Goal: Transaction & Acquisition: Book appointment/travel/reservation

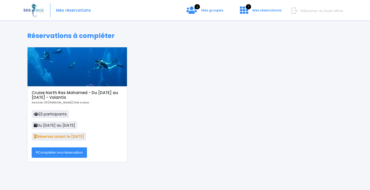
click at [73, 154] on link "Compléter ma réservation" at bounding box center [59, 152] width 55 height 10
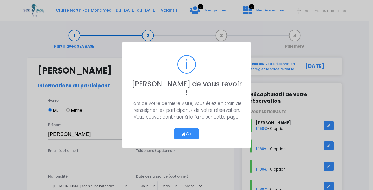
select select "[GEOGRAPHIC_DATA]"
select select "Instructeur"
click at [188, 128] on button "Ok" at bounding box center [187, 133] width 24 height 11
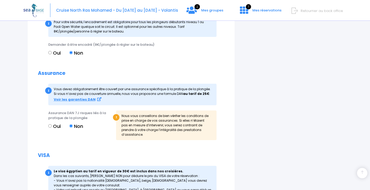
scroll to position [561, 0]
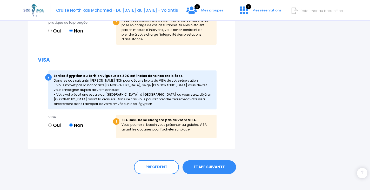
click at [212, 160] on link "ÉTAPE SUIVANTE" at bounding box center [208, 166] width 53 height 13
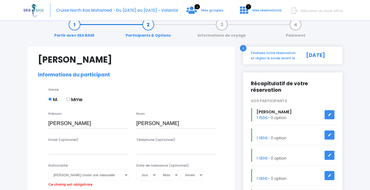
scroll to position [0, 0]
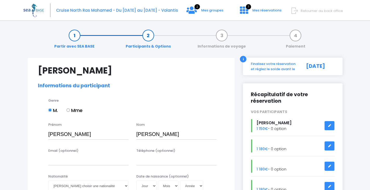
click at [223, 37] on link "Informations de voyage" at bounding box center [221, 41] width 53 height 16
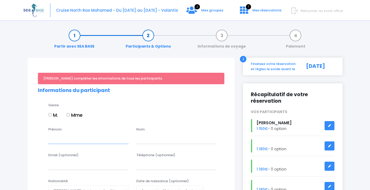
click at [112, 138] on input "Prénom" at bounding box center [88, 138] width 80 height 10
type input "Participant"
click at [152, 138] on input "text" at bounding box center [176, 138] width 80 height 10
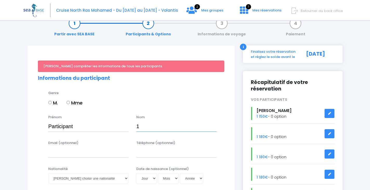
scroll to position [39, 0]
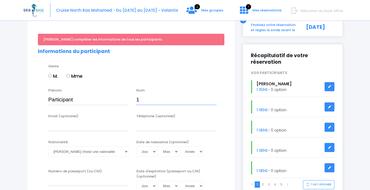
type input "1"
click at [314, 10] on span "Retourner au back office" at bounding box center [321, 10] width 42 height 5
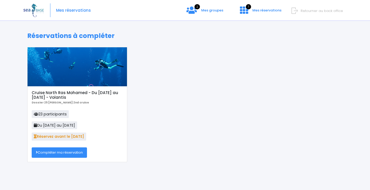
click at [62, 153] on link "Compléter ma réservation" at bounding box center [59, 152] width 55 height 10
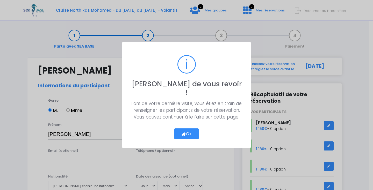
select select "[GEOGRAPHIC_DATA]"
select select "Instructeur"
click at [175, 131] on button "Ok" at bounding box center [187, 133] width 24 height 11
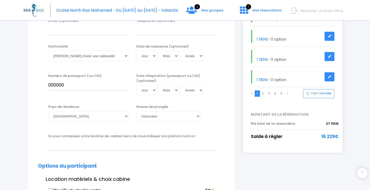
scroll to position [104, 0]
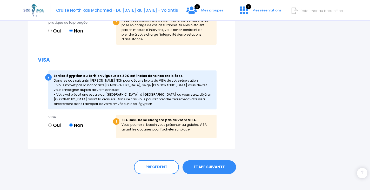
click at [218, 161] on link "ÉTAPE SUIVANTE" at bounding box center [208, 166] width 53 height 13
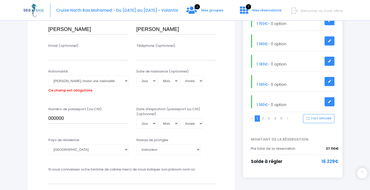
scroll to position [76, 0]
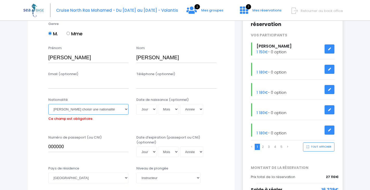
click at [83, 110] on select "Veuillez choisir une nationalité [DEMOGRAPHIC_DATA] Algerienne Allemande [GEOGR…" at bounding box center [88, 109] width 80 height 10
select select "Roumaine"
click at [48, 104] on select "Veuillez choisir une nationalité Afghane Albanaise Algerienne Allemande America…" at bounding box center [88, 109] width 80 height 10
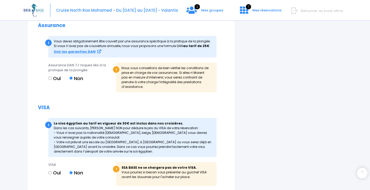
scroll to position [561, 0]
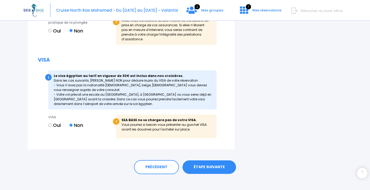
click at [225, 162] on link "ÉTAPE SUIVANTE" at bounding box center [208, 166] width 53 height 13
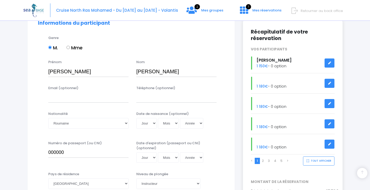
scroll to position [112, 0]
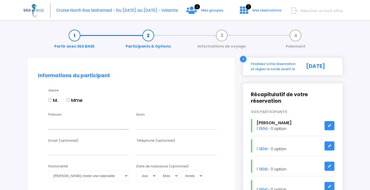
click at [83, 126] on input "Prénom" at bounding box center [88, 124] width 80 height 10
type input "XX"
click at [148, 125] on input "text" at bounding box center [176, 124] width 80 height 10
type input "XX"
drag, startPoint x: 64, startPoint y: 123, endPoint x: 27, endPoint y: 123, distance: 36.3
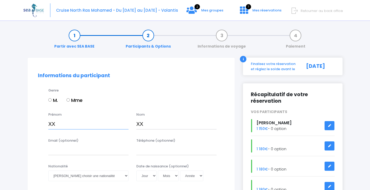
type input "Participant"
click at [131, 124] on div "Prénom Participant Nom XX" at bounding box center [131, 122] width 194 height 20
type input "PARTICIPANT"
drag, startPoint x: 75, startPoint y: 124, endPoint x: 31, endPoint y: 124, distance: 43.8
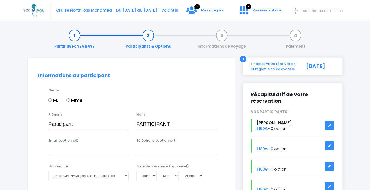
type input "1"
click at [192, 128] on input "PARTICIPANT" at bounding box center [176, 124] width 80 height 10
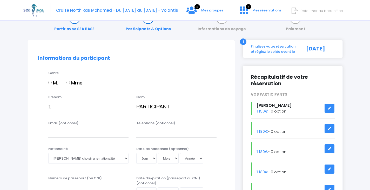
scroll to position [26, 0]
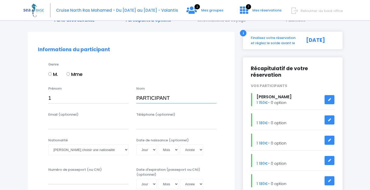
drag, startPoint x: 171, startPoint y: 96, endPoint x: 133, endPoint y: 97, distance: 38.2
click at [133, 97] on div "Nom PARTICIPANT" at bounding box center [176, 94] width 88 height 17
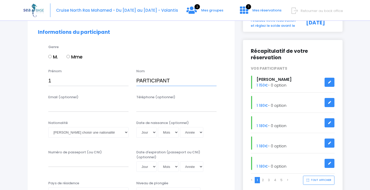
scroll to position [78, 0]
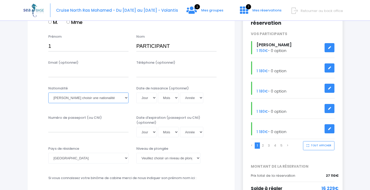
click at [86, 97] on select "Veuillez choisir une nationalité Afghane Albanaise Algerienne Allemande America…" at bounding box center [88, 97] width 80 height 10
select select "Roumaine"
click at [48, 92] on select "Veuillez choisir une nationalité Afghane Albanaise Algerienne Allemande America…" at bounding box center [88, 97] width 80 height 10
click at [69, 130] on input "Numéro de passeport (ou CNI)" at bounding box center [88, 127] width 80 height 10
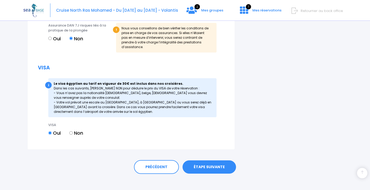
type input "XX"
click at [204, 164] on link "ÉTAPE SUIVANTE" at bounding box center [208, 166] width 53 height 13
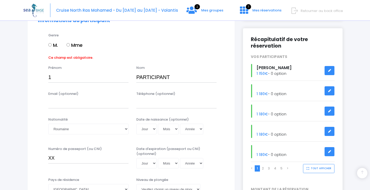
scroll to position [46, 0]
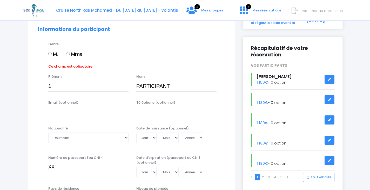
click at [50, 53] on input "M." at bounding box center [49, 53] width 3 height 3
radio input "true"
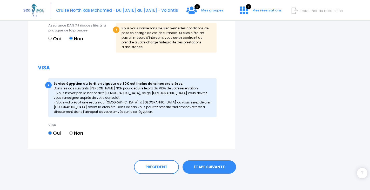
click at [220, 164] on link "ÉTAPE SUIVANTE" at bounding box center [208, 166] width 53 height 13
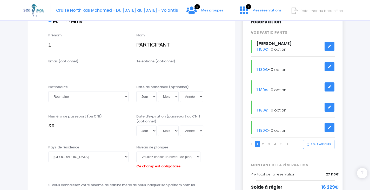
scroll to position [130, 0]
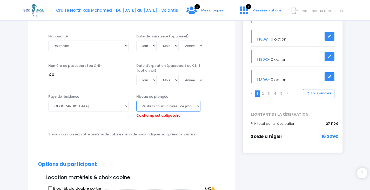
click at [160, 107] on select "Veuillez choisir un niveau de plongée Non plongeur Junior OW diver Adventure OW…" at bounding box center [168, 106] width 64 height 10
select select "Non plongeur"
click at [136, 101] on select "Veuillez choisir un niveau de plongée Non plongeur Junior OW diver Adventure OW…" at bounding box center [168, 106] width 64 height 10
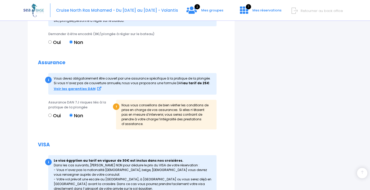
scroll to position [544, 0]
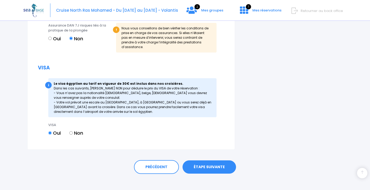
click at [216, 165] on link "ÉTAPE SUIVANTE" at bounding box center [208, 166] width 53 height 13
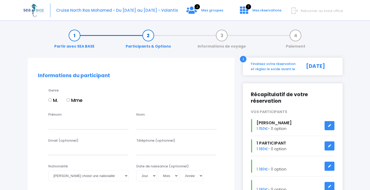
click at [50, 99] on input "M." at bounding box center [49, 99] width 3 height 3
radio input "true"
click at [86, 128] on input "Prénom" at bounding box center [88, 124] width 80 height 10
type input "2"
click at [150, 126] on input "text" at bounding box center [176, 124] width 80 height 10
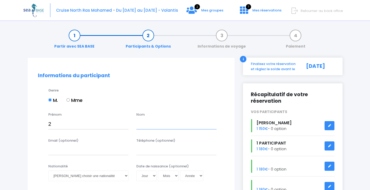
paste input "PARTICIPANT"
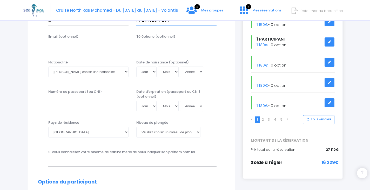
scroll to position [78, 0]
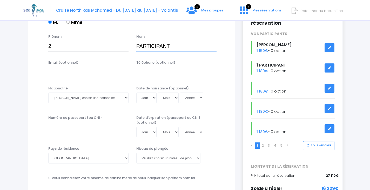
drag, startPoint x: 171, startPoint y: 44, endPoint x: 141, endPoint y: 45, distance: 30.1
click at [141, 45] on input "PARTICIPANT" at bounding box center [176, 46] width 80 height 10
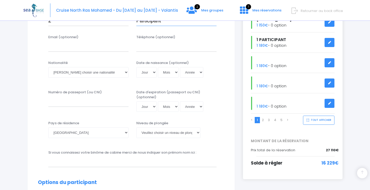
scroll to position [130, 0]
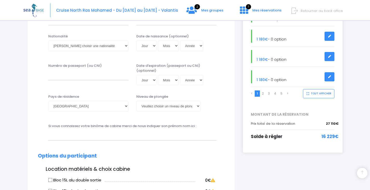
type input "Participant"
click at [143, 107] on select "[PERSON_NAME] choisir un niveau de plongée Non plongeur Junior OW diver Adventu…" at bounding box center [168, 106] width 64 height 10
select select "MF1"
click at [136, 101] on select "[PERSON_NAME] choisir un niveau de plongée Non plongeur Junior OW diver Adventu…" at bounding box center [168, 106] width 64 height 10
click at [65, 74] on input "Numéro de passeport (ou CNI)" at bounding box center [88, 75] width 80 height 10
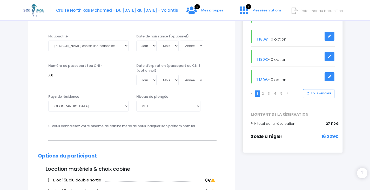
type input "xx"
click at [101, 47] on select "Veuillez choisir une nationalité [DEMOGRAPHIC_DATA] Algerienne Allemande [GEOGR…" at bounding box center [88, 45] width 80 height 10
click at [48, 40] on select "Veuillez choisir une nationalité [DEMOGRAPHIC_DATA] Algerienne Allemande [GEOGR…" at bounding box center [88, 45] width 80 height 10
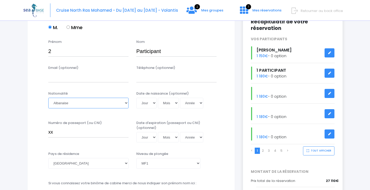
scroll to position [104, 0]
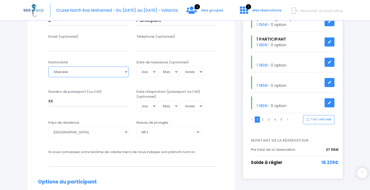
click at [64, 71] on select "Veuillez choisir une nationalité [DEMOGRAPHIC_DATA] Algerienne Allemande [GEOGR…" at bounding box center [88, 71] width 80 height 10
select select "Roumaine"
click at [48, 66] on select "Veuillez choisir une nationalité [DEMOGRAPHIC_DATA] Algerienne Allemande [GEOGR…" at bounding box center [88, 71] width 80 height 10
click at [214, 140] on div "Niveau de plongée Veuillez choisir un niveau de plongée Non plongeur Junior OW …" at bounding box center [176, 130] width 88 height 20
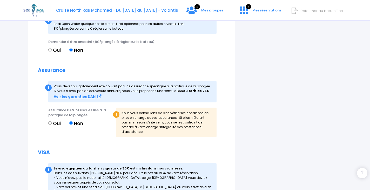
scroll to position [544, 0]
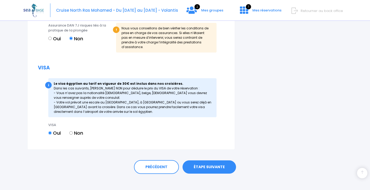
click at [217, 162] on link "ÉTAPE SUIVANTE" at bounding box center [208, 166] width 53 height 13
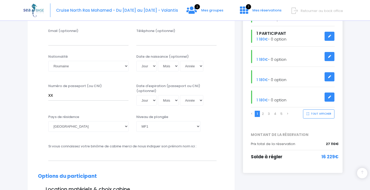
scroll to position [51, 0]
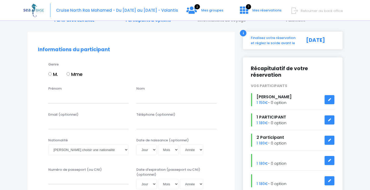
scroll to position [52, 0]
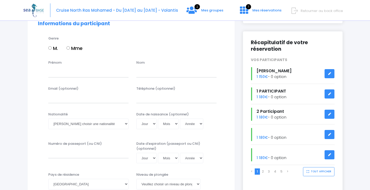
click at [276, 99] on div "1 PARTICIPANT 1 180€ - 0 option" at bounding box center [293, 93] width 92 height 13
click at [327, 93] on link at bounding box center [329, 93] width 10 height 9
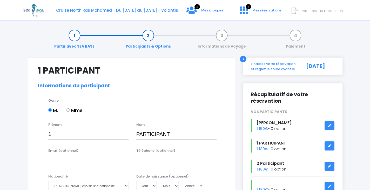
select select "Non plongeur"
drag, startPoint x: 168, startPoint y: 133, endPoint x: 123, endPoint y: 132, distance: 44.9
click at [123, 132] on div "Prénom 1 Nom PARTICIPANT" at bounding box center [131, 132] width 194 height 20
paste input "text"
drag, startPoint x: 170, startPoint y: 135, endPoint x: 136, endPoint y: 134, distance: 34.5
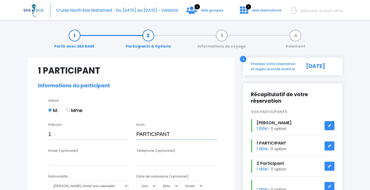
click at [136, 134] on input "PARTICIPANT" at bounding box center [176, 134] width 80 height 10
drag, startPoint x: 173, startPoint y: 137, endPoint x: 130, endPoint y: 136, distance: 42.8
click at [130, 136] on div "Prénom 1 Nom Participant" at bounding box center [131, 132] width 194 height 20
type input "Participant"
click at [178, 112] on div "M. Mme" at bounding box center [136, 111] width 176 height 9
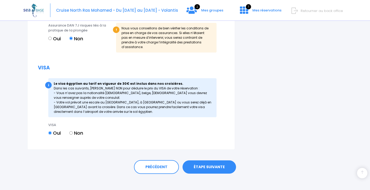
click at [210, 161] on link "ÉTAPE SUIVANTE" at bounding box center [208, 166] width 53 height 13
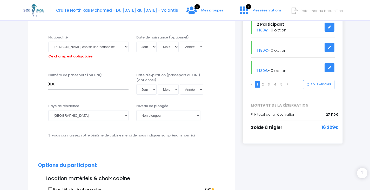
scroll to position [128, 0]
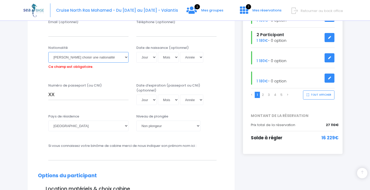
drag, startPoint x: 70, startPoint y: 56, endPoint x: 69, endPoint y: 62, distance: 6.1
click at [70, 56] on select "Veuillez choisir une nationalité [DEMOGRAPHIC_DATA] Algerienne Allemande [GEOGR…" at bounding box center [88, 57] width 80 height 10
select select "Roumaine"
click at [48, 52] on select "Veuillez choisir une nationalité [DEMOGRAPHIC_DATA] Algerienne Allemande [GEOGR…" at bounding box center [88, 57] width 80 height 10
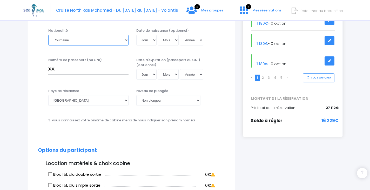
scroll to position [554, 0]
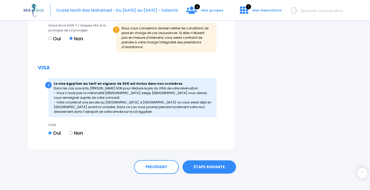
click at [203, 160] on link "ÉTAPE SUIVANTE" at bounding box center [208, 166] width 53 height 13
click at [210, 160] on link "ÉTAPE SUIVANTE" at bounding box center [208, 166] width 53 height 13
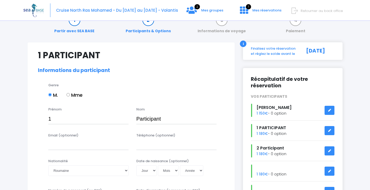
scroll to position [9, 0]
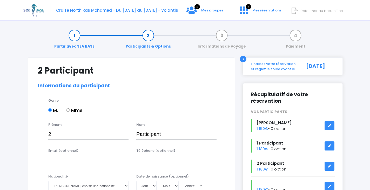
select select "MF1"
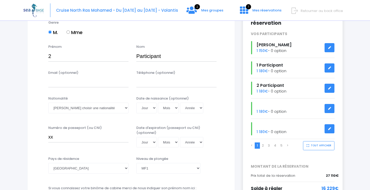
click at [328, 108] on icon at bounding box center [329, 108] width 4 height 0
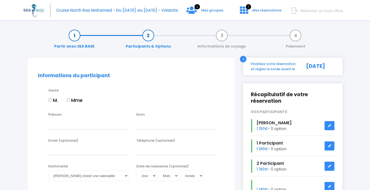
click at [50, 100] on input "M." at bounding box center [49, 99] width 3 height 3
radio input "true"
click at [66, 126] on input "Prénom" at bounding box center [88, 124] width 80 height 10
type input "3"
click at [146, 124] on input "text" at bounding box center [176, 124] width 80 height 10
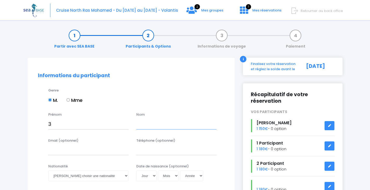
paste input "Participant"
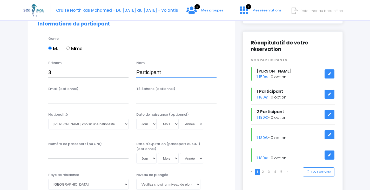
scroll to position [52, 0]
type input "Participant"
click at [78, 128] on select "Veuillez choisir une nationalité [DEMOGRAPHIC_DATA] Algerienne Allemande [GEOGR…" at bounding box center [88, 123] width 80 height 10
select select "Roumaine"
click at [48, 118] on select "Veuillez choisir une nationalité [DEMOGRAPHIC_DATA] Algerienne Allemande [GEOGR…" at bounding box center [88, 123] width 80 height 10
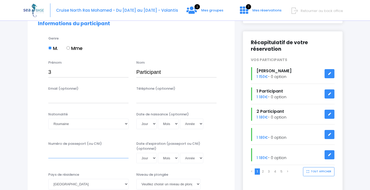
click at [97, 151] on input "Numéro de passeport (ou CNI)" at bounding box center [88, 153] width 80 height 10
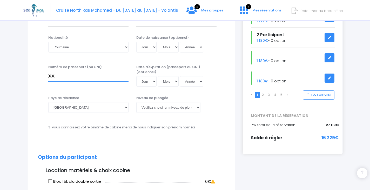
scroll to position [130, 0]
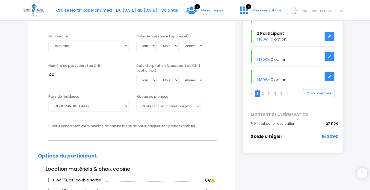
type input "XX"
click at [149, 107] on select "[PERSON_NAME] choisir un niveau de plongée Non plongeur Junior OW diver Adventu…" at bounding box center [168, 106] width 64 height 10
select select "MF1"
click at [136, 101] on select "[PERSON_NAME] choisir un niveau de plongée Non plongeur Junior OW diver Adventu…" at bounding box center [168, 106] width 64 height 10
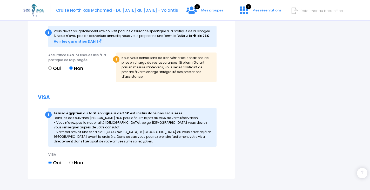
scroll to position [544, 0]
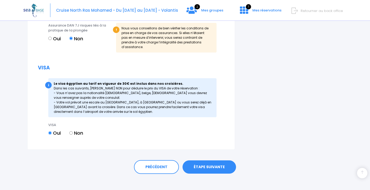
click at [215, 165] on link "ÉTAPE SUIVANTE" at bounding box center [208, 166] width 53 height 13
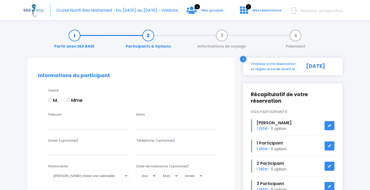
click at [50, 99] on input "M." at bounding box center [49, 99] width 3 height 3
radio input "true"
click at [64, 123] on input "Prénom" at bounding box center [88, 124] width 80 height 10
type input "4"
click at [167, 123] on input "text" at bounding box center [176, 124] width 80 height 10
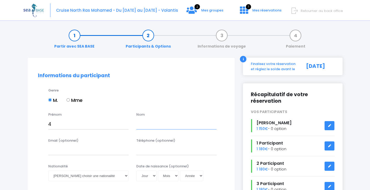
paste input "Participant"
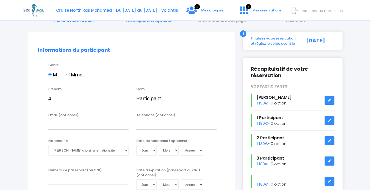
scroll to position [104, 0]
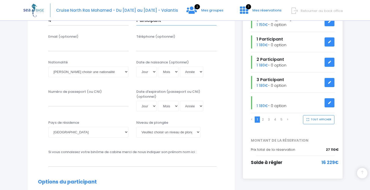
type input "Participant"
click at [86, 74] on select "Veuillez choisir une nationalité [DEMOGRAPHIC_DATA] Algerienne Allemande [GEOGR…" at bounding box center [88, 71] width 80 height 10
select select "Roumaine"
click at [48, 66] on select "Veuillez choisir une nationalité [DEMOGRAPHIC_DATA] Algerienne Allemande [GEOGR…" at bounding box center [88, 71] width 80 height 10
click at [93, 101] on input "Numéro de passeport (ou CNI)" at bounding box center [88, 101] width 80 height 10
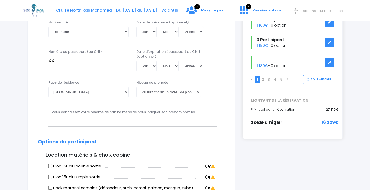
scroll to position [77, 0]
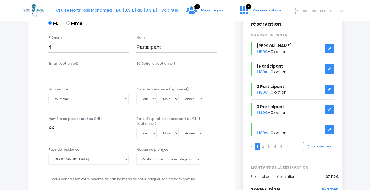
type input "XX"
click at [189, 158] on select "[PERSON_NAME] choisir un niveau de plongée Non plongeur Junior OW diver Adventu…" at bounding box center [168, 159] width 64 height 10
select select "N1"
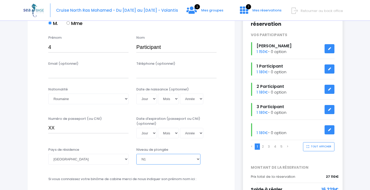
click at [136, 154] on select "[PERSON_NAME] choisir un niveau de plongée Non plongeur Junior OW diver Adventu…" at bounding box center [168, 159] width 64 height 10
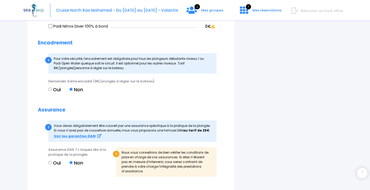
scroll to position [544, 0]
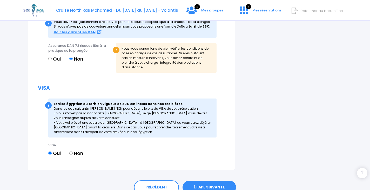
click at [222, 184] on link "ÉTAPE SUIVANTE" at bounding box center [208, 186] width 53 height 13
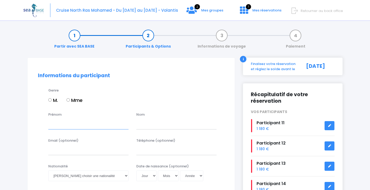
click at [82, 125] on input "Prénom" at bounding box center [88, 124] width 80 height 10
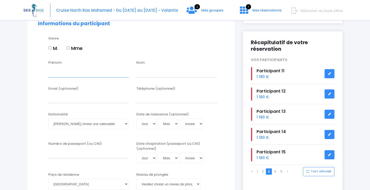
scroll to position [78, 0]
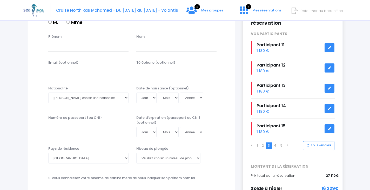
click at [257, 146] on link "1" at bounding box center [256, 145] width 1 height 4
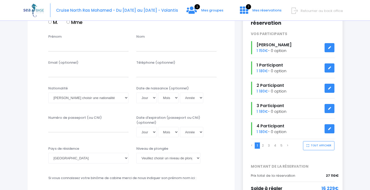
click at [261, 146] on li "2" at bounding box center [263, 145] width 6 height 6
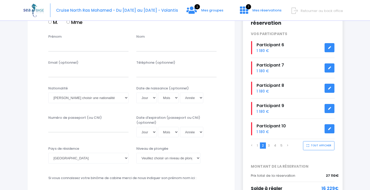
click at [258, 147] on li "1" at bounding box center [256, 145] width 5 height 6
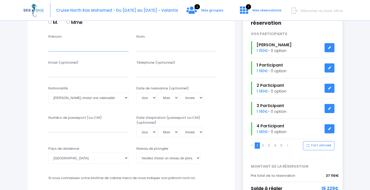
click at [79, 46] on input "Prénom" at bounding box center [88, 46] width 80 height 10
type input "5"
click at [148, 49] on input "text" at bounding box center [176, 46] width 80 height 10
paste input "Participant"
type input "Participant"
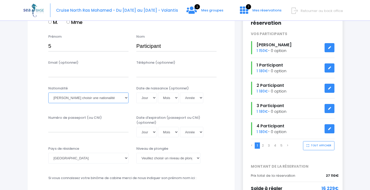
click at [73, 98] on select "Veuillez choisir une nationalité [DEMOGRAPHIC_DATA] Algerienne Allemande [GEOGR…" at bounding box center [88, 97] width 80 height 10
select select "Roumaine"
click at [48, 92] on select "Veuillez choisir une nationalité [DEMOGRAPHIC_DATA] Algerienne Allemande [GEOGR…" at bounding box center [88, 97] width 80 height 10
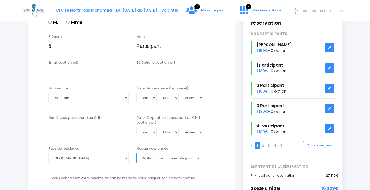
click at [164, 157] on select "[PERSON_NAME] choisir un niveau de plongée Non plongeur Junior OW diver Adventu…" at bounding box center [168, 157] width 64 height 10
select select "N4"
click at [136, 152] on select "[PERSON_NAME] choisir un niveau de plongée Non plongeur Junior OW diver Adventu…" at bounding box center [168, 157] width 64 height 10
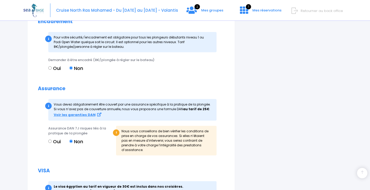
scroll to position [544, 0]
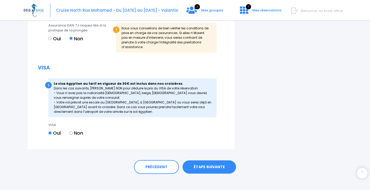
click at [210, 161] on link "ÉTAPE SUIVANTE" at bounding box center [208, 166] width 53 height 13
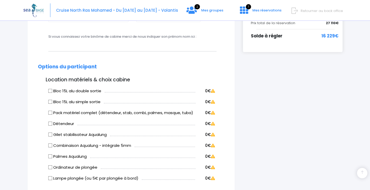
scroll to position [46, 0]
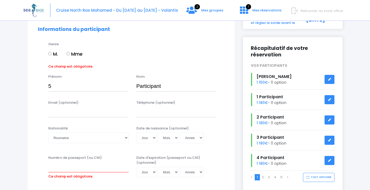
click at [49, 53] on input "M." at bounding box center [49, 53] width 3 height 3
radio input "true"
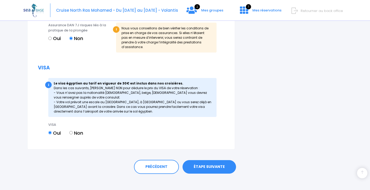
click at [210, 163] on link "ÉTAPE SUIVANTE" at bounding box center [208, 166] width 53 height 13
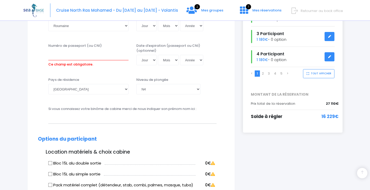
scroll to position [148, 0]
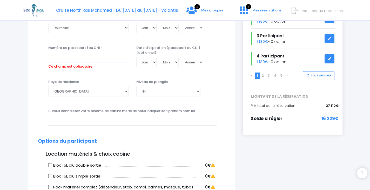
click at [61, 54] on input "Numéro de passeport (ou CNI)" at bounding box center [88, 57] width 80 height 10
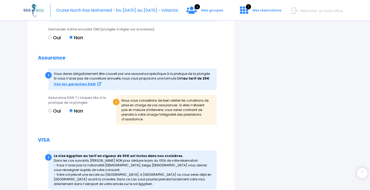
scroll to position [544, 0]
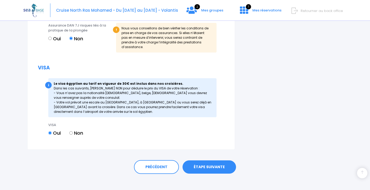
type input "XX"
click at [221, 162] on link "ÉTAPE SUIVANTE" at bounding box center [208, 166] width 53 height 13
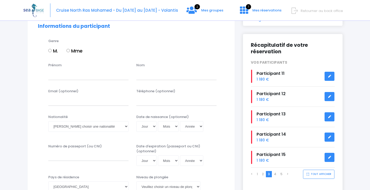
scroll to position [104, 0]
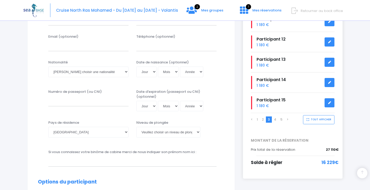
click at [262, 119] on link "2" at bounding box center [263, 119] width 2 height 4
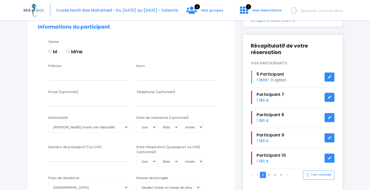
scroll to position [52, 0]
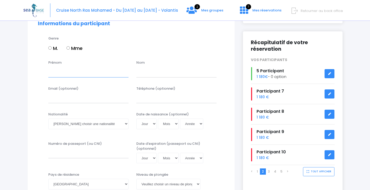
click at [108, 74] on input "Prénom" at bounding box center [88, 72] width 80 height 10
type input "6"
click at [152, 73] on input "text" at bounding box center [176, 72] width 80 height 10
paste input "Participant"
type input "Participant"
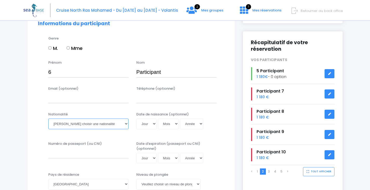
click at [73, 124] on select "Veuillez choisir une nationalité [DEMOGRAPHIC_DATA] Algerienne Allemande [GEOGR…" at bounding box center [88, 123] width 80 height 10
select select "Roumaine"
click at [48, 118] on select "Veuillez choisir une nationalité [DEMOGRAPHIC_DATA] Algerienne Allemande [GEOGR…" at bounding box center [88, 123] width 80 height 10
click at [77, 155] on input "Numéro de passeport (ou CNI)" at bounding box center [88, 153] width 80 height 10
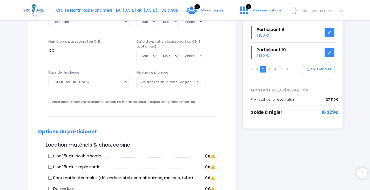
scroll to position [156, 0]
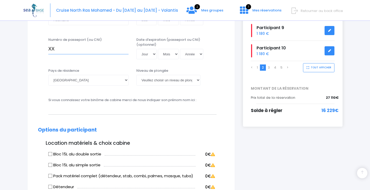
type input "XX"
click at [152, 80] on select "[PERSON_NAME] choisir un niveau de plongée Non plongeur Junior OW diver Adventu…" at bounding box center [168, 80] width 64 height 10
select select "N2"
click at [136, 75] on select "[PERSON_NAME] choisir un niveau de plongée Non plongeur Junior OW diver Adventu…" at bounding box center [168, 80] width 64 height 10
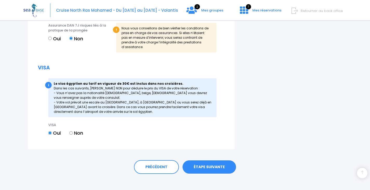
click at [203, 163] on link "ÉTAPE SUIVANTE" at bounding box center [208, 166] width 53 height 13
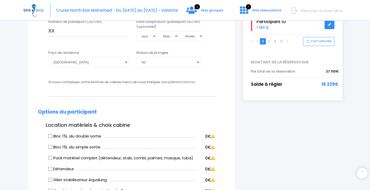
scroll to position [46, 0]
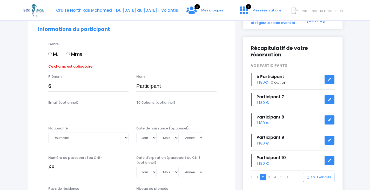
click at [51, 52] on input "M." at bounding box center [49, 53] width 3 height 3
radio input "true"
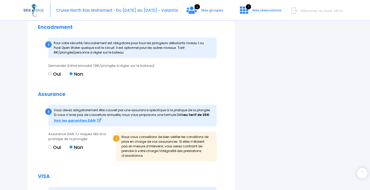
scroll to position [544, 0]
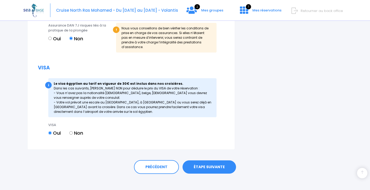
click at [211, 160] on link "ÉTAPE SUIVANTE" at bounding box center [208, 166] width 53 height 13
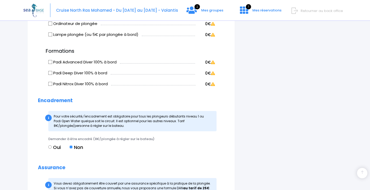
scroll to position [180, 0]
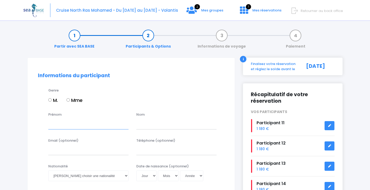
click at [97, 125] on input "Prénom" at bounding box center [88, 124] width 80 height 10
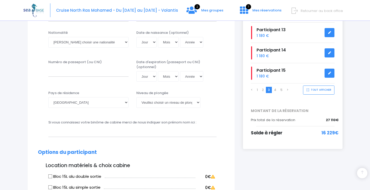
scroll to position [130, 0]
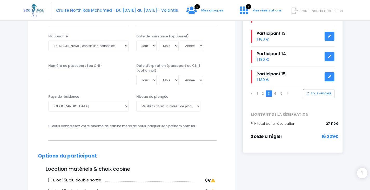
click at [262, 93] on link "2" at bounding box center [263, 93] width 2 height 4
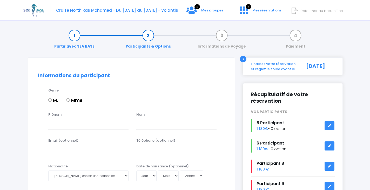
scroll to position [52, 0]
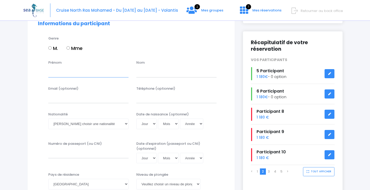
click at [101, 74] on input "Prénom" at bounding box center [88, 72] width 80 height 10
type input "7"
click at [152, 73] on input "text" at bounding box center [176, 72] width 80 height 10
paste input "Participant"
type input "Participant"
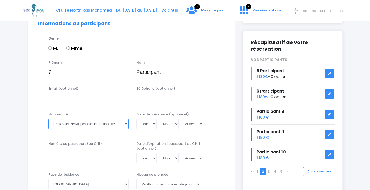
click at [80, 121] on select "Veuillez choisir une nationalité [DEMOGRAPHIC_DATA] Algerienne Allemande [GEOGR…" at bounding box center [88, 123] width 80 height 10
select select "Roumaine"
click at [48, 118] on select "Veuillez choisir une nationalité [DEMOGRAPHIC_DATA] Algerienne Allemande [GEOGR…" at bounding box center [88, 123] width 80 height 10
click at [83, 155] on input "Numéro de passeport (ou CNI)" at bounding box center [88, 153] width 80 height 10
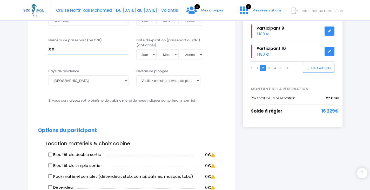
scroll to position [156, 0]
type input "XX"
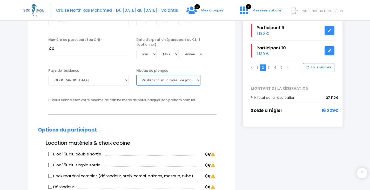
click at [144, 82] on select "[PERSON_NAME] choisir un niveau de plongée Non plongeur Junior OW diver Adventu…" at bounding box center [168, 80] width 64 height 10
select select "N1"
click at [136, 75] on select "[PERSON_NAME] choisir un niveau de plongée Non plongeur Junior OW diver Adventu…" at bounding box center [168, 80] width 64 height 10
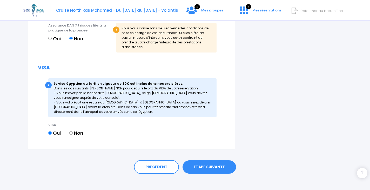
drag, startPoint x: 211, startPoint y: 162, endPoint x: 205, endPoint y: 161, distance: 5.5
click at [211, 162] on link "ÉTAPE SUIVANTE" at bounding box center [208, 166] width 53 height 13
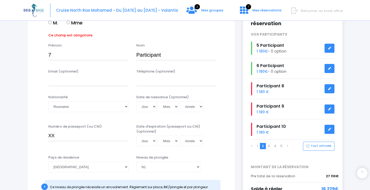
scroll to position [46, 0]
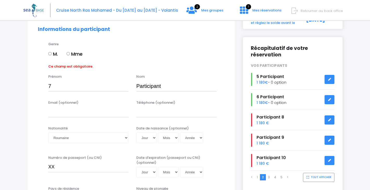
click at [53, 53] on label "M." at bounding box center [53, 53] width 10 height 7
click at [52, 53] on input "M." at bounding box center [49, 53] width 3 height 3
radio input "true"
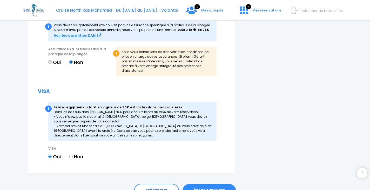
scroll to position [564, 0]
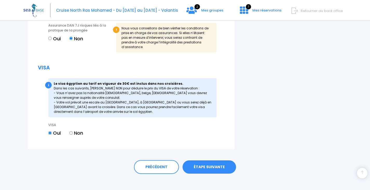
click at [219, 161] on link "ÉTAPE SUIVANTE" at bounding box center [208, 166] width 53 height 13
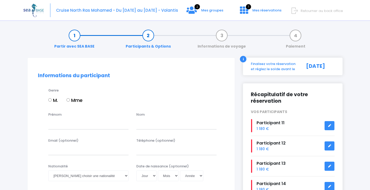
click at [50, 100] on input "M." at bounding box center [49, 99] width 3 height 3
radio input "true"
click at [61, 120] on input "Prénom" at bounding box center [88, 124] width 80 height 10
type input "8"
click at [143, 127] on input "text" at bounding box center [176, 124] width 80 height 10
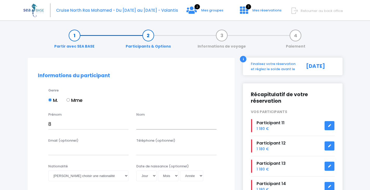
paste input "Participant"
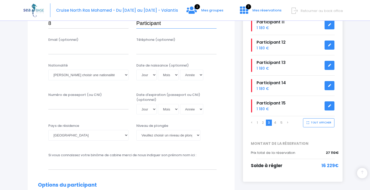
scroll to position [104, 0]
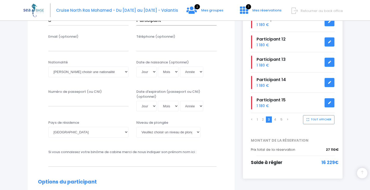
type input "Participant"
click at [76, 73] on select "Veuillez choisir une nationalité [DEMOGRAPHIC_DATA] Algerienne Allemande [GEOGR…" at bounding box center [88, 71] width 80 height 10
select select "Roumaine"
click at [48, 66] on select "Veuillez choisir une nationalité [DEMOGRAPHIC_DATA] Algerienne Allemande [GEOGR…" at bounding box center [88, 71] width 80 height 10
click at [72, 102] on input "Numéro de passeport (ou CNI)" at bounding box center [88, 101] width 80 height 10
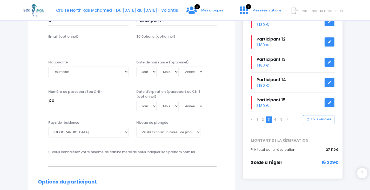
type input "XX"
click at [148, 134] on select "[PERSON_NAME] choisir un niveau de plongée Non plongeur Junior OW diver Adventu…" at bounding box center [168, 132] width 64 height 10
select select "PA40"
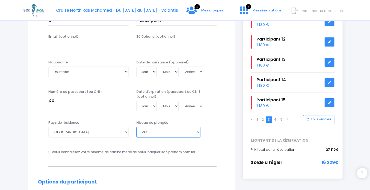
click at [136, 127] on select "[PERSON_NAME] choisir un niveau de plongée Non plongeur Junior OW diver Adventu…" at bounding box center [168, 132] width 64 height 10
click at [97, 141] on div "Pays de résidence [GEOGRAPHIC_DATA] [GEOGRAPHIC_DATA] [GEOGRAPHIC_DATA] [GEOGRA…" at bounding box center [131, 132] width 194 height 24
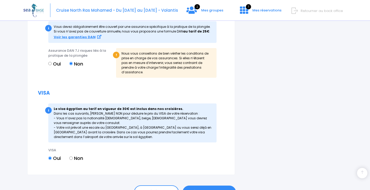
scroll to position [519, 0]
click at [219, 186] on link "ÉTAPE SUIVANTE" at bounding box center [208, 191] width 53 height 13
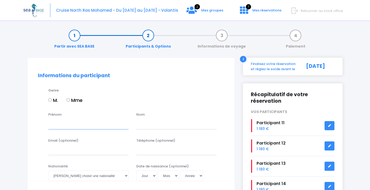
click at [93, 125] on input "Prénom" at bounding box center [88, 124] width 80 height 10
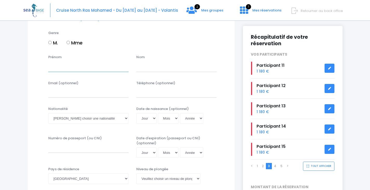
scroll to position [52, 0]
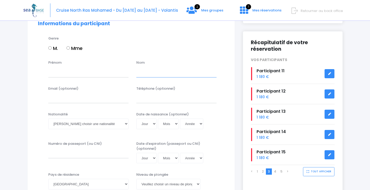
click at [150, 74] on input "text" at bounding box center [176, 72] width 80 height 10
paste input "Participant"
type input "Participant"
click at [83, 75] on input "Prénom" at bounding box center [88, 72] width 80 height 10
type input "9"
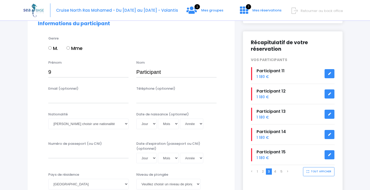
click at [96, 112] on div "Nationalité Veuillez choisir une nationalité Afghane Albanaise Algerienne Allem…" at bounding box center [88, 120] width 80 height 17
click at [98, 127] on select "Veuillez choisir une nationalité [DEMOGRAPHIC_DATA] Algerienne Allemande [GEOGR…" at bounding box center [88, 123] width 80 height 10
click at [96, 125] on select "Veuillez choisir une nationalité [DEMOGRAPHIC_DATA] Algerienne Allemande [GEOGR…" at bounding box center [88, 123] width 80 height 10
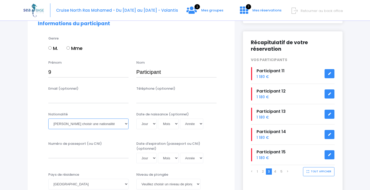
click at [92, 125] on select "Veuillez choisir une nationalité [DEMOGRAPHIC_DATA] Algerienne Allemande [GEOGR…" at bounding box center [88, 123] width 80 height 10
select select "Roumaine"
click at [48, 118] on select "Veuillez choisir une nationalité [DEMOGRAPHIC_DATA] Algerienne Allemande [GEOGR…" at bounding box center [88, 123] width 80 height 10
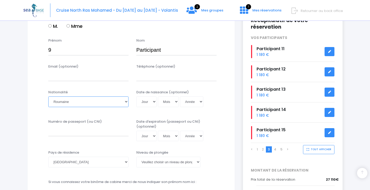
scroll to position [130, 0]
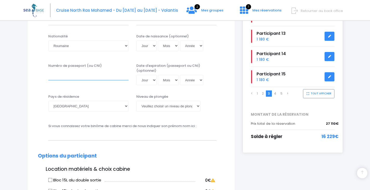
click at [87, 75] on input "Numéro de passeport (ou CNI)" at bounding box center [88, 75] width 80 height 10
type input "XX"
click at [165, 108] on select "[PERSON_NAME] choisir un niveau de plongée Non plongeur Junior OW diver Adventu…" at bounding box center [168, 106] width 64 height 10
select select "N4"
click at [136, 101] on select "[PERSON_NAME] choisir un niveau de plongée Non plongeur Junior OW diver Adventu…" at bounding box center [168, 106] width 64 height 10
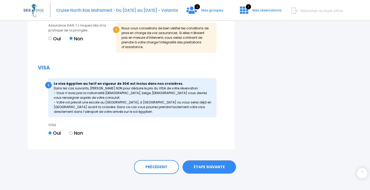
click at [212, 160] on link "ÉTAPE SUIVANTE" at bounding box center [208, 166] width 53 height 13
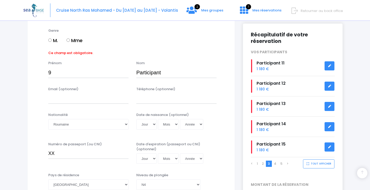
scroll to position [46, 0]
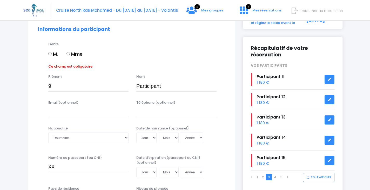
click at [51, 53] on input "M." at bounding box center [49, 53] width 3 height 3
radio input "true"
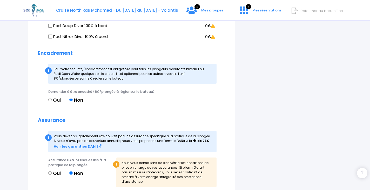
scroll to position [539, 0]
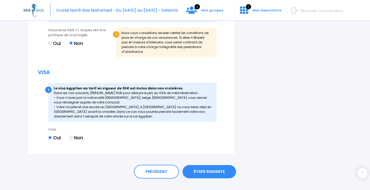
click at [223, 168] on link "ÉTAPE SUIVANTE" at bounding box center [208, 171] width 53 height 13
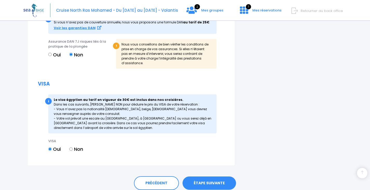
scroll to position [544, 0]
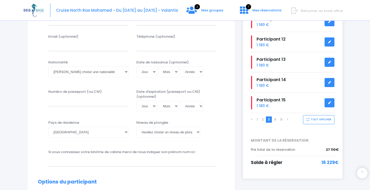
scroll to position [182, 0]
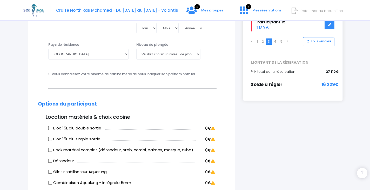
click at [262, 40] on link "2" at bounding box center [263, 41] width 2 height 4
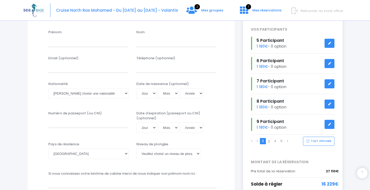
scroll to position [104, 0]
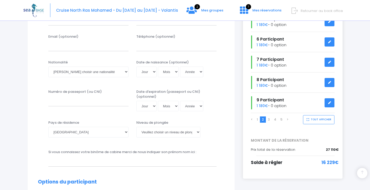
click at [268, 120] on link "3" at bounding box center [269, 119] width 2 height 4
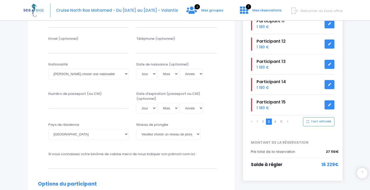
scroll to position [26, 0]
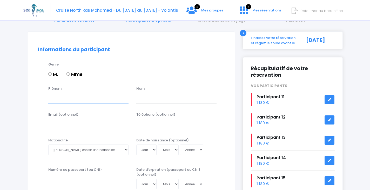
click at [62, 101] on input "Prénom" at bounding box center [88, 98] width 80 height 10
type input "10"
click at [147, 98] on input "text" at bounding box center [176, 98] width 80 height 10
paste input "Participant"
type input "Participant"
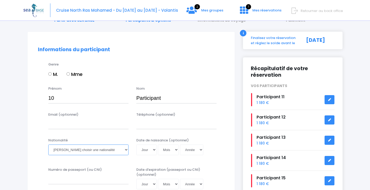
click at [64, 150] on select "Veuillez choisir une nationalité [DEMOGRAPHIC_DATA] Algerienne Allemande [GEOGR…" at bounding box center [88, 149] width 80 height 10
select select "Roumaine"
click at [48, 144] on select "Veuillez choisir une nationalité [DEMOGRAPHIC_DATA] Algerienne Allemande [GEOGR…" at bounding box center [88, 149] width 80 height 10
click at [50, 73] on input "M." at bounding box center [49, 73] width 3 height 3
radio input "true"
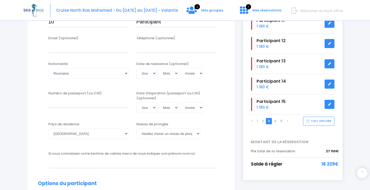
scroll to position [104, 0]
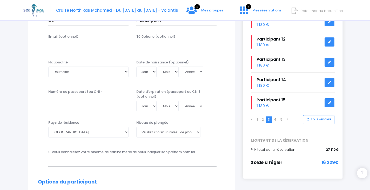
click at [70, 102] on input "Numéro de passeport (ou CNI)" at bounding box center [88, 101] width 80 height 10
type input "XX"
click at [160, 131] on select "[PERSON_NAME] choisir un niveau de plongée Non plongeur Junior OW diver Adventu…" at bounding box center [168, 132] width 64 height 10
select select "N3"
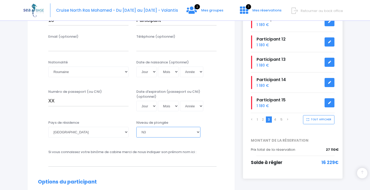
click at [136, 127] on select "[PERSON_NAME] choisir un niveau de plongée Non plongeur Junior OW diver Adventu…" at bounding box center [168, 132] width 64 height 10
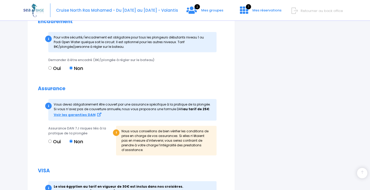
scroll to position [544, 0]
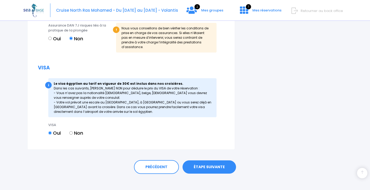
click at [223, 160] on link "ÉTAPE SUIVANTE" at bounding box center [208, 166] width 53 height 13
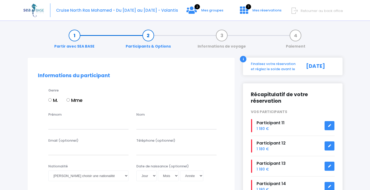
scroll to position [104, 0]
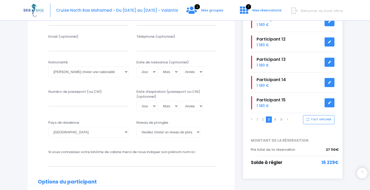
click at [264, 120] on li "2" at bounding box center [263, 119] width 6 height 6
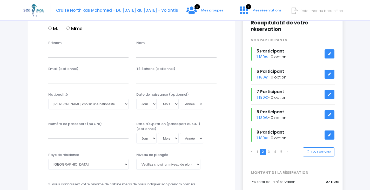
scroll to position [78, 0]
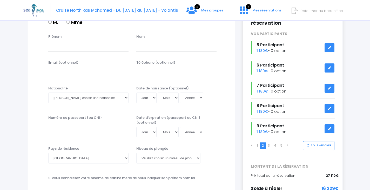
click at [268, 144] on link "3" at bounding box center [269, 145] width 2 height 4
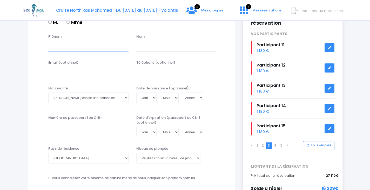
click at [81, 47] on input "Prénom" at bounding box center [88, 46] width 80 height 10
type input "10"
click at [161, 46] on input "text" at bounding box center [176, 46] width 80 height 10
paste input "Participant"
type input "Participant"
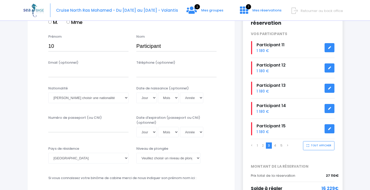
click at [49, 22] on input "M." at bounding box center [49, 21] width 3 height 3
radio input "true"
click at [94, 99] on select "Veuillez choisir une nationalité [DEMOGRAPHIC_DATA] Algerienne Allemande [GEOGR…" at bounding box center [88, 97] width 80 height 10
select select "Roumaine"
click at [48, 92] on select "Veuillez choisir une nationalité [DEMOGRAPHIC_DATA] Algerienne Allemande [GEOGR…" at bounding box center [88, 97] width 80 height 10
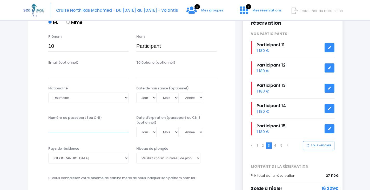
click at [84, 124] on input "Numéro de passeport (ou CNI)" at bounding box center [88, 127] width 80 height 10
type input "XX"
click at [159, 159] on select "[PERSON_NAME] choisir un niveau de plongée Non plongeur Junior OW diver Adventu…" at bounding box center [168, 157] width 64 height 10
select select "PA40"
click at [136, 152] on select "[PERSON_NAME] choisir un niveau de plongée Non plongeur Junior OW diver Adventu…" at bounding box center [168, 157] width 64 height 10
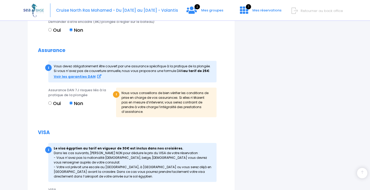
scroll to position [519, 0]
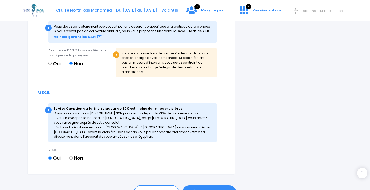
click at [223, 188] on link "ÉTAPE SUIVANTE" at bounding box center [208, 191] width 53 height 13
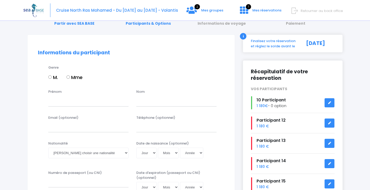
scroll to position [52, 0]
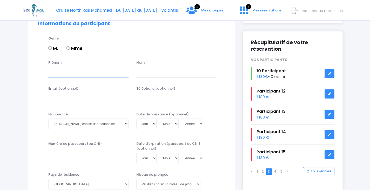
click at [95, 74] on input "Prénom" at bounding box center [88, 72] width 80 height 10
type input "11"
click at [172, 72] on input "text" at bounding box center [176, 72] width 80 height 10
paste input "Participant"
type input "Participant"
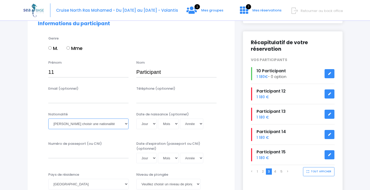
click at [99, 124] on select "Veuillez choisir une nationalité [DEMOGRAPHIC_DATA] Algerienne Allemande [GEOGR…" at bounding box center [88, 123] width 80 height 10
select select "Roumaine"
click at [48, 118] on select "Veuillez choisir une nationalité [DEMOGRAPHIC_DATA] Algerienne Allemande [GEOGR…" at bounding box center [88, 123] width 80 height 10
click at [50, 47] on input "M." at bounding box center [49, 47] width 3 height 3
radio input "true"
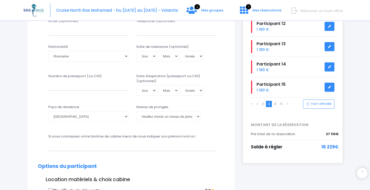
scroll to position [130, 0]
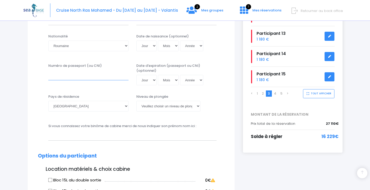
click at [74, 74] on input "Numéro de passeport (ou CNI)" at bounding box center [88, 75] width 80 height 10
type input "XX"
click at [159, 108] on select "[PERSON_NAME] choisir un niveau de plongée Non plongeur Junior OW diver Adventu…" at bounding box center [168, 106] width 64 height 10
select select "N4"
click at [136, 101] on select "[PERSON_NAME] choisir un niveau de plongée Non plongeur Junior OW diver Adventu…" at bounding box center [168, 106] width 64 height 10
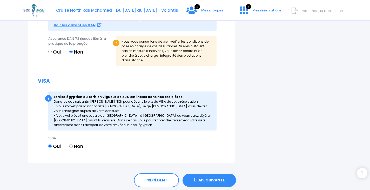
scroll to position [544, 0]
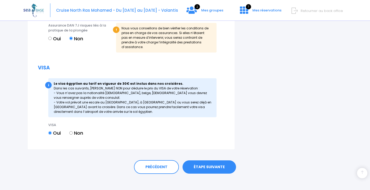
click at [214, 166] on link "ÉTAPE SUIVANTE" at bounding box center [208, 166] width 53 height 13
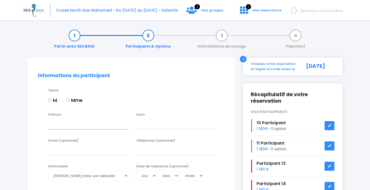
click at [97, 120] on input "Prénom" at bounding box center [88, 124] width 80 height 10
type input "12"
click at [175, 129] on input "text" at bounding box center [176, 124] width 80 height 10
paste input "Participant"
type input "Participant"
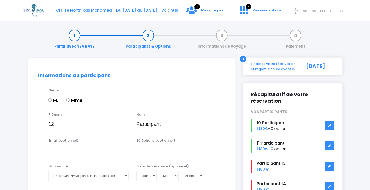
click at [50, 98] on input "M." at bounding box center [49, 99] width 3 height 3
radio input "true"
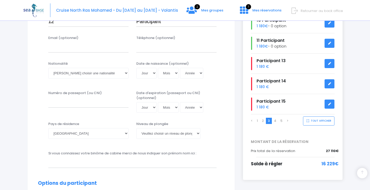
scroll to position [104, 0]
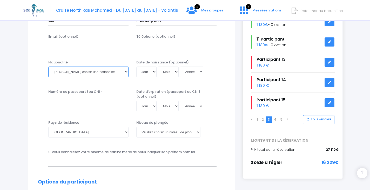
click at [78, 72] on select "Veuillez choisir une nationalité [DEMOGRAPHIC_DATA] Algerienne Allemande [GEOGR…" at bounding box center [88, 71] width 80 height 10
select select "Roumaine"
click at [48, 66] on select "Veuillez choisir une nationalité [DEMOGRAPHIC_DATA] Algerienne Allemande [GEOGR…" at bounding box center [88, 71] width 80 height 10
click at [99, 105] on input "Numéro de passeport (ou CNI)" at bounding box center [88, 101] width 80 height 10
type input "XX"
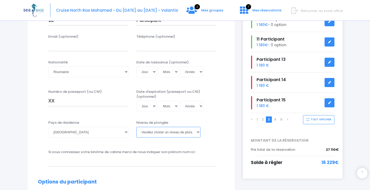
click at [164, 133] on select "[PERSON_NAME] choisir un niveau de plongée Non plongeur Junior OW diver Adventu…" at bounding box center [168, 132] width 64 height 10
select select "N4"
click at [136, 127] on select "[PERSON_NAME] choisir un niveau de plongée Non plongeur Junior OW diver Adventu…" at bounding box center [168, 132] width 64 height 10
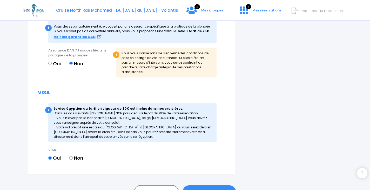
scroll to position [544, 0]
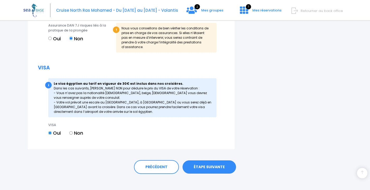
click at [207, 161] on link "ÉTAPE SUIVANTE" at bounding box center [208, 166] width 53 height 13
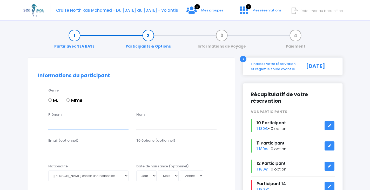
click at [90, 128] on input "Prénom" at bounding box center [88, 124] width 80 height 10
type input "13"
click at [167, 121] on input "text" at bounding box center [176, 124] width 80 height 10
paste input "Participant"
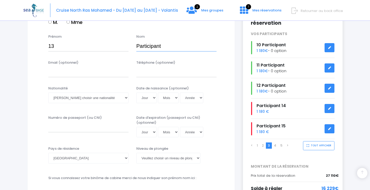
scroll to position [104, 0]
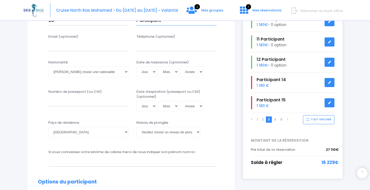
type input "Participant"
click at [162, 130] on select "[PERSON_NAME] choisir un niveau de plongée Non plongeur Junior OW diver Adventu…" at bounding box center [168, 132] width 64 height 10
select select "N3"
click at [136, 127] on select "[PERSON_NAME] choisir un niveau de plongée Non plongeur Junior OW diver Adventu…" at bounding box center [168, 132] width 64 height 10
click at [64, 103] on input "Numéro de passeport (ou CNI)" at bounding box center [88, 101] width 80 height 10
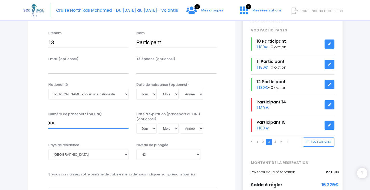
scroll to position [78, 0]
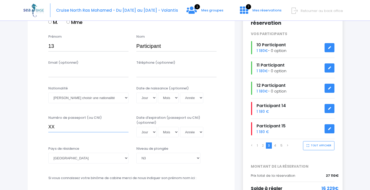
type input "XX"
click at [78, 99] on select "Veuillez choisir une nationalité [DEMOGRAPHIC_DATA] Algerienne Allemande [GEOGR…" at bounding box center [88, 97] width 80 height 10
select select "Roumaine"
click at [48, 92] on select "Veuillez choisir une nationalité [DEMOGRAPHIC_DATA] Algerienne Allemande [GEOGR…" at bounding box center [88, 97] width 80 height 10
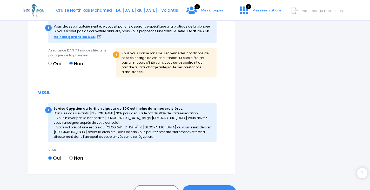
click at [219, 186] on link "ÉTAPE SUIVANTE" at bounding box center [208, 191] width 53 height 13
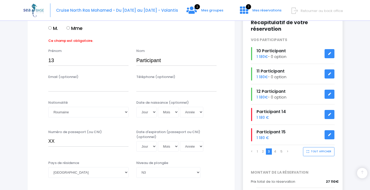
scroll to position [46, 0]
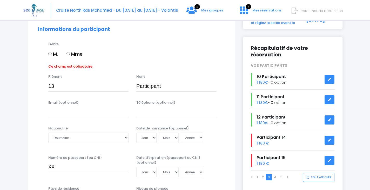
click at [52, 54] on label "M." at bounding box center [53, 53] width 10 height 7
click at [52, 54] on input "M." at bounding box center [49, 53] width 3 height 3
radio input "true"
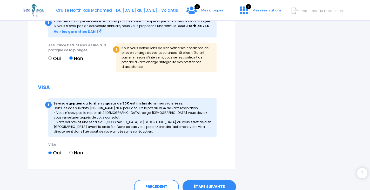
scroll to position [544, 0]
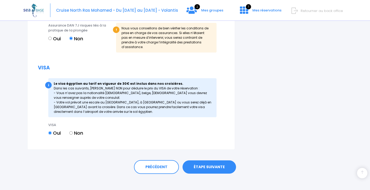
click at [221, 163] on link "ÉTAPE SUIVANTE" at bounding box center [208, 166] width 53 height 13
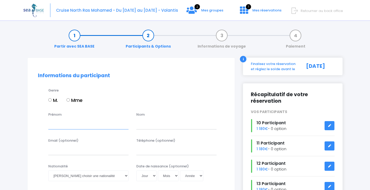
click at [71, 125] on input "Prénom" at bounding box center [88, 124] width 80 height 10
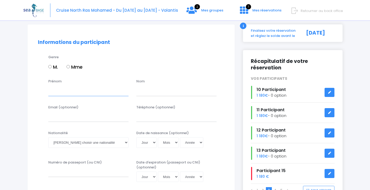
scroll to position [26, 0]
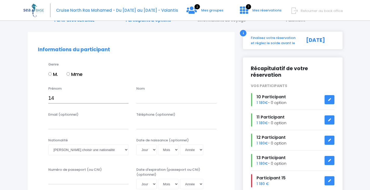
type input "14"
click at [152, 99] on input "text" at bounding box center [176, 98] width 80 height 10
paste input "Participant"
type input "Participant"
click at [50, 74] on input "M." at bounding box center [49, 73] width 3 height 3
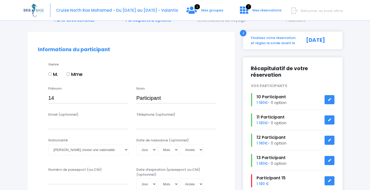
radio input "true"
click at [74, 149] on select "Veuillez choisir une nationalité [DEMOGRAPHIC_DATA] Algerienne Allemande [GEOGR…" at bounding box center [88, 149] width 80 height 10
select select "Roumaine"
click at [48, 144] on select "Veuillez choisir une nationalité [DEMOGRAPHIC_DATA] Algerienne Allemande [GEOGR…" at bounding box center [88, 149] width 80 height 10
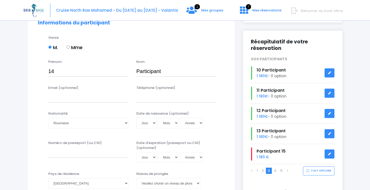
scroll to position [78, 0]
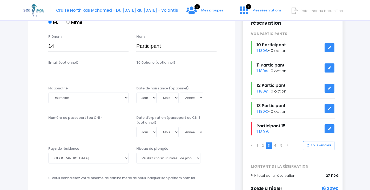
click at [81, 125] on input "Numéro de passeport (ou CNI)" at bounding box center [88, 127] width 80 height 10
type input "XX"
click at [159, 161] on select "[PERSON_NAME] choisir un niveau de plongée Non plongeur Junior OW diver Adventu…" at bounding box center [168, 157] width 64 height 10
select select "N3"
click at [136, 152] on select "[PERSON_NAME] choisir un niveau de plongée Non plongeur Junior OW diver Adventu…" at bounding box center [168, 157] width 64 height 10
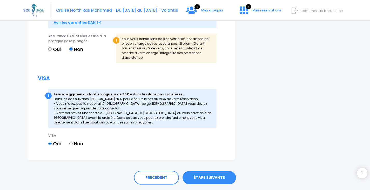
scroll to position [544, 0]
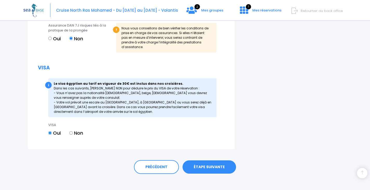
click at [212, 161] on link "ÉTAPE SUIVANTE" at bounding box center [208, 166] width 53 height 13
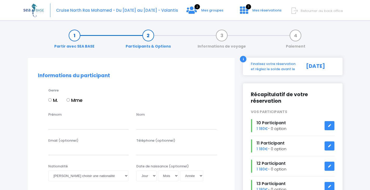
scroll to position [78, 0]
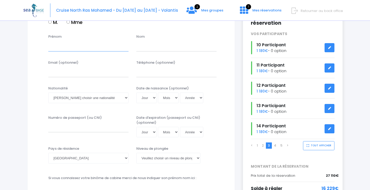
click at [72, 50] on input "Prénom" at bounding box center [88, 46] width 80 height 10
type input "15"
click at [146, 45] on input "text" at bounding box center [176, 46] width 80 height 10
paste input "Participant"
type input "Participant"
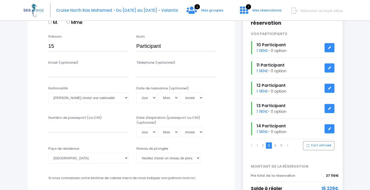
click at [49, 22] on input "M." at bounding box center [49, 21] width 3 height 3
radio input "true"
click at [68, 96] on select "Veuillez choisir une nationalité [DEMOGRAPHIC_DATA] Algerienne Allemande [GEOGR…" at bounding box center [88, 97] width 80 height 10
select select "Roumaine"
click at [48, 92] on select "Veuillez choisir une nationalité [DEMOGRAPHIC_DATA] Algerienne Allemande [GEOGR…" at bounding box center [88, 97] width 80 height 10
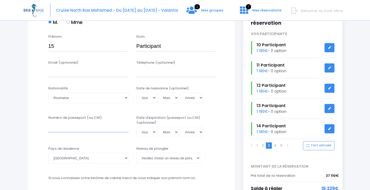
click at [78, 128] on input "Numéro de passeport (ou CNI)" at bounding box center [88, 127] width 80 height 10
type input "XX"
click at [164, 158] on select "[PERSON_NAME] choisir un niveau de plongée Non plongeur Junior OW diver Adventu…" at bounding box center [168, 157] width 64 height 10
select select "N1"
click at [136, 152] on select "[PERSON_NAME] choisir un niveau de plongée Non plongeur Junior OW diver Adventu…" at bounding box center [168, 157] width 64 height 10
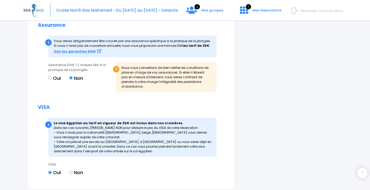
scroll to position [564, 0]
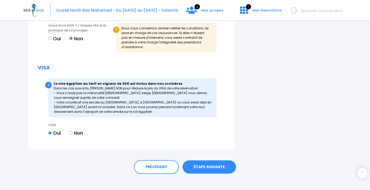
click at [228, 162] on link "ÉTAPE SUIVANTE" at bounding box center [208, 166] width 53 height 13
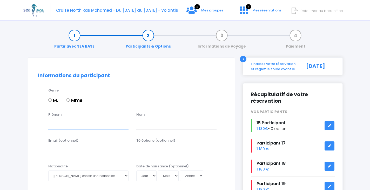
click at [93, 127] on input "Prénom" at bounding box center [88, 124] width 80 height 10
type input "16"
click at [145, 127] on input "text" at bounding box center [176, 124] width 80 height 10
paste input "Participant"
drag, startPoint x: 145, startPoint y: 127, endPoint x: 116, endPoint y: 122, distance: 30.0
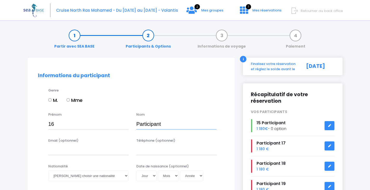
click at [132, 126] on div "Prénom 16 Nom Participant" at bounding box center [131, 122] width 194 height 20
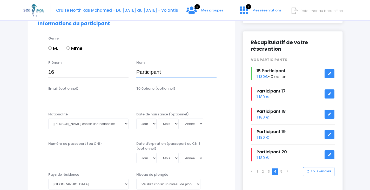
type input "Participant"
click at [72, 123] on select "Veuillez choisir une nationalité [DEMOGRAPHIC_DATA] Algerienne Allemande [GEOGR…" at bounding box center [88, 123] width 80 height 10
select select "Roumaine"
click at [48, 118] on select "Veuillez choisir une nationalité [DEMOGRAPHIC_DATA] Algerienne Allemande [GEOGR…" at bounding box center [88, 123] width 80 height 10
click at [76, 151] on input "Numéro de passeport (ou CNI)" at bounding box center [88, 153] width 80 height 10
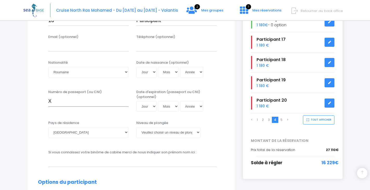
scroll to position [130, 0]
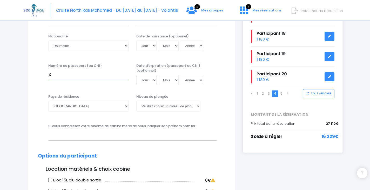
type input "X"
drag, startPoint x: 149, startPoint y: 106, endPoint x: 149, endPoint y: 110, distance: 3.7
click at [149, 106] on select "[PERSON_NAME] choisir un niveau de plongée Non plongeur Junior OW diver Adventu…" at bounding box center [168, 106] width 64 height 10
select select "N4"
click at [136, 101] on select "[PERSON_NAME] choisir un niveau de plongée Non plongeur Junior OW diver Adventu…" at bounding box center [168, 106] width 64 height 10
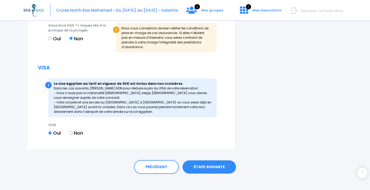
click at [211, 160] on link "ÉTAPE SUIVANTE" at bounding box center [208, 166] width 53 height 13
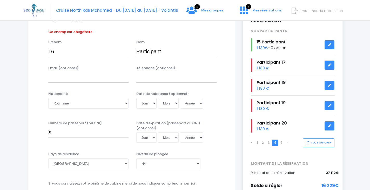
scroll to position [46, 0]
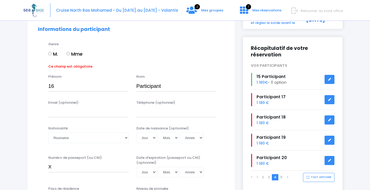
click at [50, 53] on input "M." at bounding box center [49, 53] width 3 height 3
radio input "true"
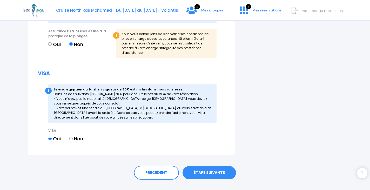
scroll to position [544, 0]
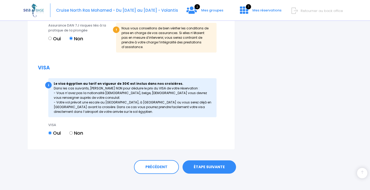
click at [204, 161] on link "ÉTAPE SUIVANTE" at bounding box center [208, 166] width 53 height 13
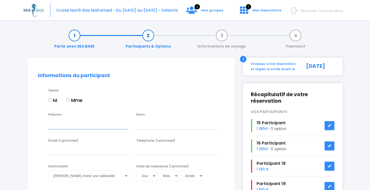
click at [98, 121] on input "Prénom" at bounding box center [88, 124] width 80 height 10
click at [48, 98] on div "Genre M. Mme" at bounding box center [136, 98] width 184 height 21
click at [50, 101] on input "M." at bounding box center [49, 99] width 3 height 3
radio input "true"
click at [64, 123] on input "Prénom" at bounding box center [88, 124] width 80 height 10
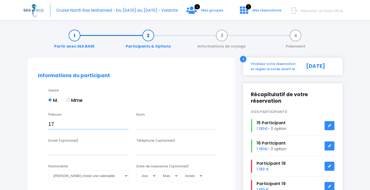
type input "17"
click at [144, 125] on input "text" at bounding box center [176, 124] width 80 height 10
paste input "Participant"
type input "Participant"
click at [65, 151] on input "Email (optionnel)" at bounding box center [88, 149] width 80 height 10
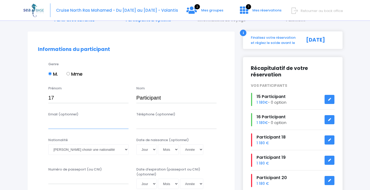
scroll to position [52, 0]
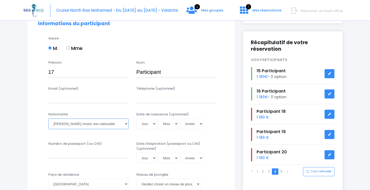
click at [72, 123] on select "Veuillez choisir une nationalité [DEMOGRAPHIC_DATA] Algerienne Allemande [GEOGR…" at bounding box center [88, 123] width 80 height 10
select select "Roumaine"
click at [48, 118] on select "Veuillez choisir une nationalité [DEMOGRAPHIC_DATA] Algerienne Allemande [GEOGR…" at bounding box center [88, 123] width 80 height 10
click at [73, 150] on input "Numéro de passeport (ou CNI)" at bounding box center [88, 153] width 80 height 10
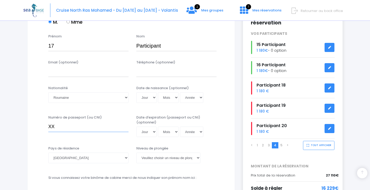
scroll to position [104, 0]
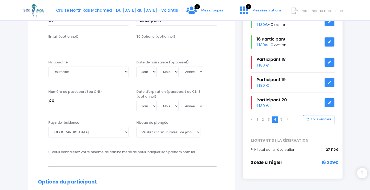
type input "XX"
click at [154, 131] on select "Veuillez choisir un niveau de plongée Non plongeur Junior OW diver Adventure OW…" at bounding box center [168, 132] width 64 height 10
select select "PA40"
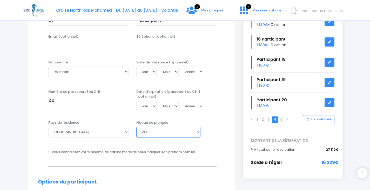
click at [136, 127] on select "Veuillez choisir un niveau de plongée Non plongeur Junior OW diver Adventure OW…" at bounding box center [168, 132] width 64 height 10
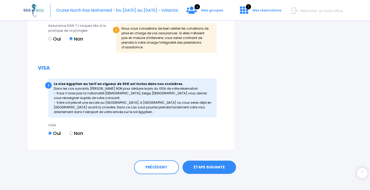
scroll to position [544, 0]
click at [213, 164] on link "ÉTAPE SUIVANTE" at bounding box center [208, 166] width 53 height 13
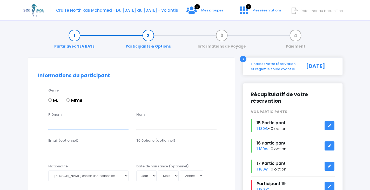
click at [67, 124] on input "Prénom" at bounding box center [88, 124] width 80 height 10
type input "18"
click at [159, 124] on input "text" at bounding box center [176, 124] width 80 height 10
paste input "Participant"
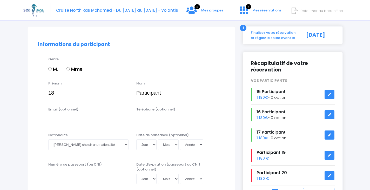
scroll to position [78, 0]
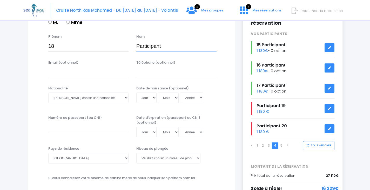
type input "Participant"
click at [63, 100] on select "Veuillez choisir une nationalité [DEMOGRAPHIC_DATA] Algerienne Allemande [GEOGR…" at bounding box center [88, 97] width 80 height 10
select select "Roumaine"
click at [48, 92] on select "Veuillez choisir une nationalité [DEMOGRAPHIC_DATA] Algerienne Allemande [GEOGR…" at bounding box center [88, 97] width 80 height 10
click at [71, 125] on input "Numéro de passeport (ou CNI)" at bounding box center [88, 127] width 80 height 10
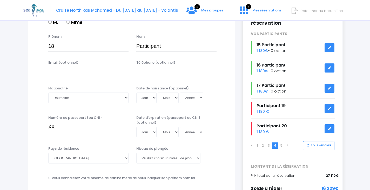
type input "XX"
click at [160, 158] on select "[PERSON_NAME] choisir un niveau de plongée Non plongeur Junior OW diver Adventu…" at bounding box center [168, 157] width 64 height 10
select select "N3"
click at [136, 152] on select "[PERSON_NAME] choisir un niveau de plongée Non plongeur Junior OW diver Adventu…" at bounding box center [168, 157] width 64 height 10
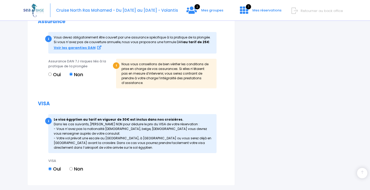
scroll to position [544, 0]
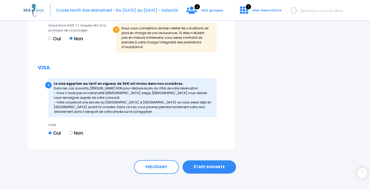
click at [217, 164] on link "ÉTAPE SUIVANTE" at bounding box center [208, 166] width 53 height 13
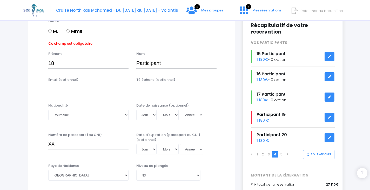
scroll to position [46, 0]
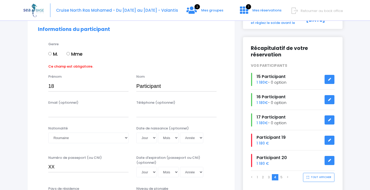
click at [49, 54] on input "M." at bounding box center [49, 53] width 3 height 3
radio input "true"
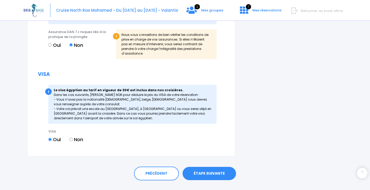
scroll to position [544, 0]
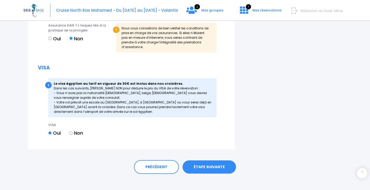
click at [204, 162] on link "ÉTAPE SUIVANTE" at bounding box center [208, 166] width 53 height 13
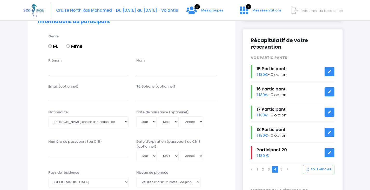
scroll to position [52, 0]
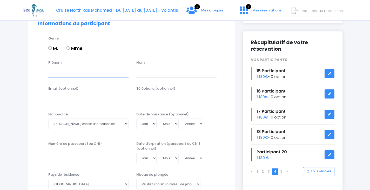
click at [73, 72] on input "Prénom" at bounding box center [88, 72] width 80 height 10
type input "19"
click at [150, 72] on input "text" at bounding box center [176, 72] width 80 height 10
paste input "Participant"
type input "Participant"
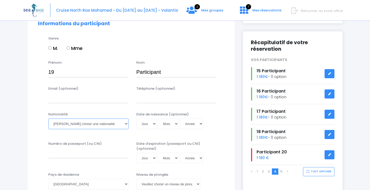
click at [92, 125] on select "Veuillez choisir une nationalité [DEMOGRAPHIC_DATA] Algerienne Allemande [GEOGR…" at bounding box center [88, 123] width 80 height 10
select select "Roumaine"
click at [48, 118] on select "Veuillez choisir une nationalité Afghane Albanaise Algerienne Allemande America…" at bounding box center [88, 123] width 80 height 10
click at [97, 154] on input "Numéro de passeport (ou CNI)" at bounding box center [88, 153] width 80 height 10
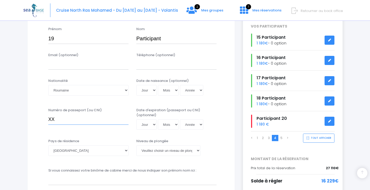
scroll to position [104, 0]
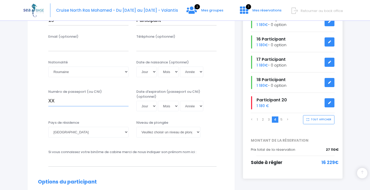
type input "XX"
click at [157, 131] on select "Veuillez choisir un niveau de plongée Non plongeur Junior OW diver Adventure OW…" at bounding box center [168, 132] width 64 height 10
select select "N3"
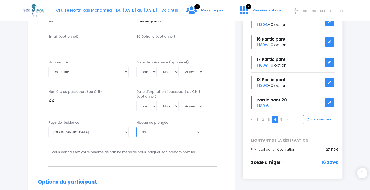
click at [136, 127] on select "Veuillez choisir un niveau de plongée Non plongeur Junior OW diver Adventure OW…" at bounding box center [168, 132] width 64 height 10
click at [216, 137] on div "Niveau de plongée Veuillez choisir un niveau de plongée Non plongeur Junior OW …" at bounding box center [176, 128] width 80 height 17
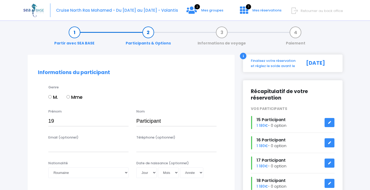
scroll to position [0, 0]
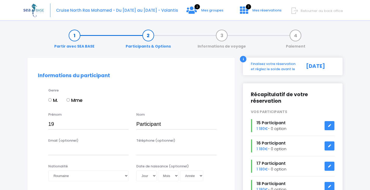
click at [50, 100] on input "M." at bounding box center [49, 99] width 3 height 3
radio input "true"
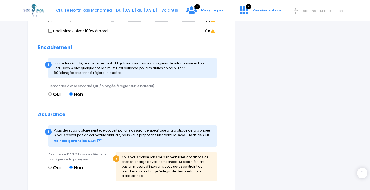
scroll to position [544, 0]
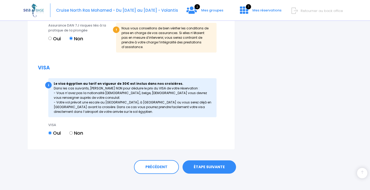
click at [220, 161] on link "ÉTAPE SUIVANTE" at bounding box center [208, 166] width 53 height 13
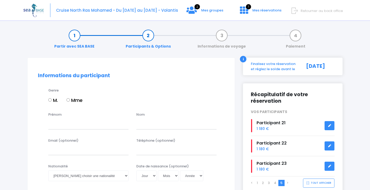
click at [49, 99] on input "M." at bounding box center [49, 99] width 3 height 3
radio input "true"
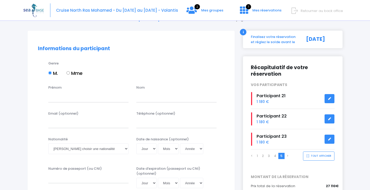
scroll to position [52, 0]
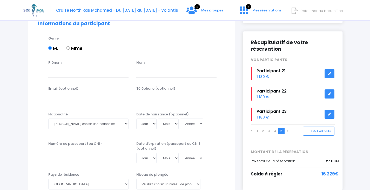
click at [275, 130] on link "4" at bounding box center [275, 130] width 2 height 4
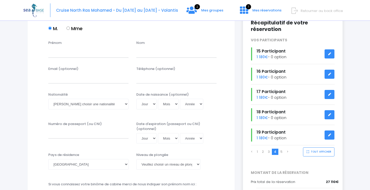
scroll to position [78, 0]
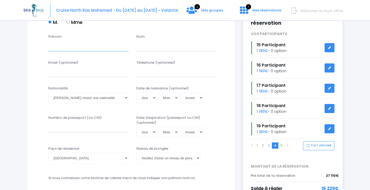
click at [64, 47] on input "Prénom" at bounding box center [88, 46] width 80 height 10
type input "20"
click at [168, 45] on input "text" at bounding box center [176, 46] width 80 height 10
paste input "Participant"
type input "Participant"
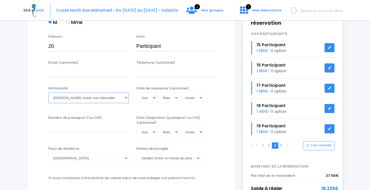
click at [69, 97] on select "Veuillez choisir une nationalité [DEMOGRAPHIC_DATA] Algerienne Allemande [GEOGR…" at bounding box center [88, 97] width 80 height 10
select select "Roumaine"
click at [48, 92] on select "Veuillez choisir une nationalité [DEMOGRAPHIC_DATA] Algerienne Allemande [GEOGR…" at bounding box center [88, 97] width 80 height 10
click at [86, 127] on input "Numéro de passeport (ou CNI)" at bounding box center [88, 127] width 80 height 10
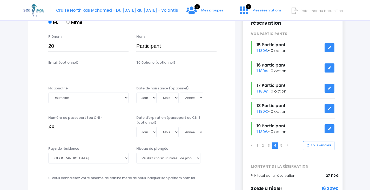
type input "XX"
click at [158, 159] on select "[PERSON_NAME] choisir un niveau de plongée Non plongeur Junior OW diver Adventu…" at bounding box center [168, 157] width 64 height 10
select select "N4"
click at [136, 152] on select "[PERSON_NAME] choisir un niveau de plongée Non plongeur Junior OW diver Adventu…" at bounding box center [168, 157] width 64 height 10
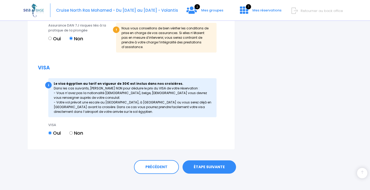
scroll to position [544, 0]
click at [207, 161] on link "ÉTAPE SUIVANTE" at bounding box center [208, 166] width 53 height 13
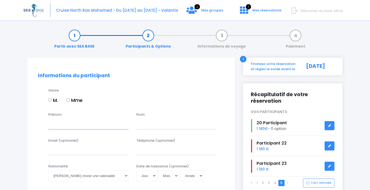
click at [96, 123] on input "Prénom" at bounding box center [88, 124] width 80 height 10
type input "21"
click at [176, 126] on input "text" at bounding box center [176, 124] width 80 height 10
paste input "Participant"
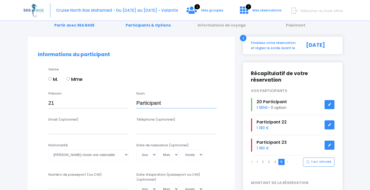
scroll to position [26, 0]
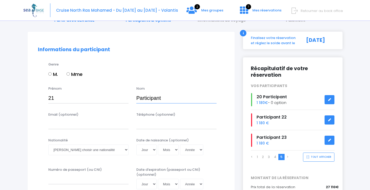
type input "Participant"
click at [90, 150] on select "Veuillez choisir une nationalité [DEMOGRAPHIC_DATA] Algerienne Allemande [GEOGR…" at bounding box center [88, 149] width 80 height 10
select select "Roumaine"
click at [48, 144] on select "Veuillez choisir une nationalité [DEMOGRAPHIC_DATA] Algerienne Allemande [GEOGR…" at bounding box center [88, 149] width 80 height 10
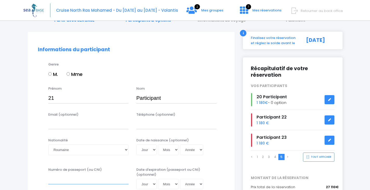
click at [103, 177] on input "Numéro de passeport (ou CNI)" at bounding box center [88, 178] width 80 height 10
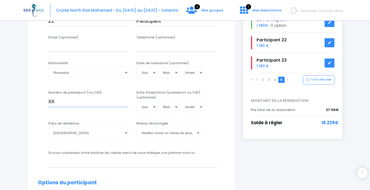
scroll to position [104, 0]
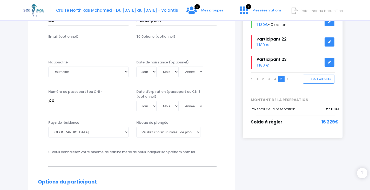
type input "XX"
click at [106, 135] on select "[GEOGRAPHIC_DATA] [GEOGRAPHIC_DATA] [GEOGRAPHIC_DATA] [GEOGRAPHIC_DATA] [GEOGRA…" at bounding box center [88, 132] width 80 height 10
click at [159, 134] on select "[PERSON_NAME] choisir un niveau de plongée Non plongeur Junior OW diver Adventu…" at bounding box center [168, 132] width 64 height 10
select select "N3"
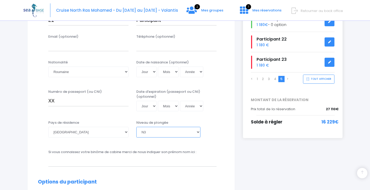
click at [136, 127] on select "[PERSON_NAME] choisir un niveau de plongée Non plongeur Junior OW diver Adventu…" at bounding box center [168, 132] width 64 height 10
click at [214, 155] on div "Si vous connaissez votre binôme de cabine merci de nous indiquer son prénom nom…" at bounding box center [132, 157] width 176 height 17
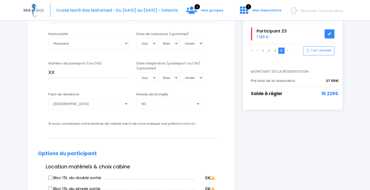
scroll to position [52, 0]
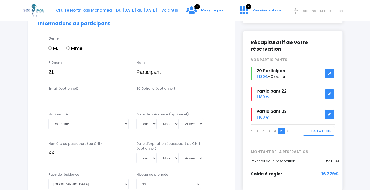
click at [49, 48] on input "M." at bounding box center [49, 47] width 3 height 3
radio input "true"
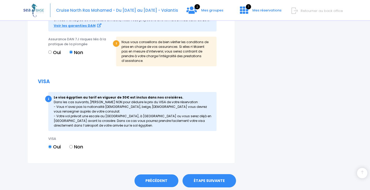
scroll to position [544, 0]
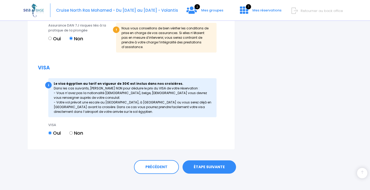
click at [218, 163] on link "ÉTAPE SUIVANTE" at bounding box center [208, 166] width 53 height 13
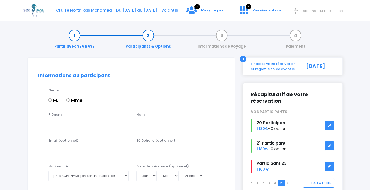
click at [49, 99] on input "M." at bounding box center [49, 99] width 3 height 3
radio input "true"
click at [62, 125] on input "Prénom" at bounding box center [88, 124] width 80 height 10
type input "22"
click at [154, 126] on input "text" at bounding box center [176, 124] width 80 height 10
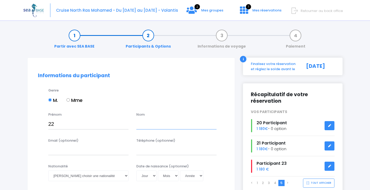
paste input "Participant"
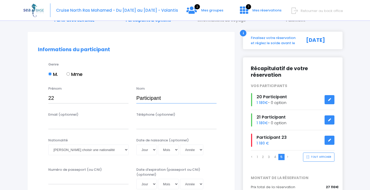
scroll to position [78, 0]
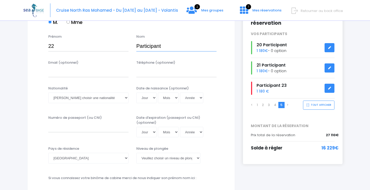
type input "Participant"
click at [64, 128] on input "Numéro de passeport (ou CNI)" at bounding box center [88, 127] width 80 height 10
type input "CC"
click at [73, 98] on select "Veuillez choisir une nationalité Afghane Albanaise Algerienne Allemande America…" at bounding box center [88, 97] width 80 height 10
select select "Roumaine"
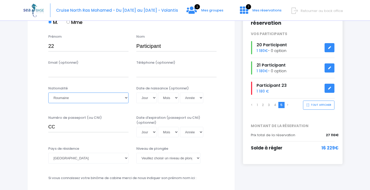
click at [48, 92] on select "Veuillez choisir une nationalité Afghane Albanaise Algerienne Allemande America…" at bounding box center [88, 97] width 80 height 10
click at [159, 160] on select "Veuillez choisir un niveau de plongée Non plongeur Junior OW diver Adventure OW…" at bounding box center [168, 157] width 64 height 10
select select "PA40"
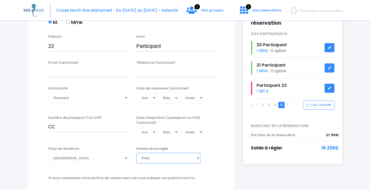
click at [136, 152] on select "Veuillez choisir un niveau de plongée Non plongeur Junior OW diver Adventure OW…" at bounding box center [168, 157] width 64 height 10
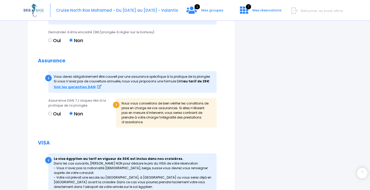
scroll to position [544, 0]
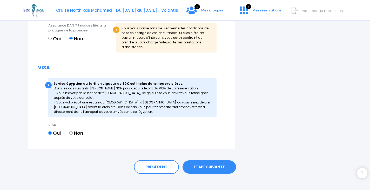
click at [217, 168] on link "ÉTAPE SUIVANTE" at bounding box center [208, 166] width 53 height 13
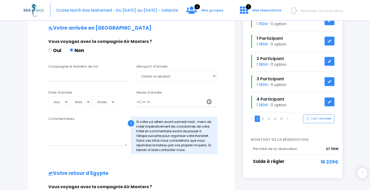
scroll to position [104, 0]
click at [66, 76] on input "Compagnie & Numéro de vol" at bounding box center [88, 75] width 80 height 10
click at [267, 118] on li "3" at bounding box center [269, 118] width 6 height 6
click at [275, 119] on link "4" at bounding box center [275, 118] width 2 height 4
click at [280, 118] on link "5" at bounding box center [281, 118] width 2 height 4
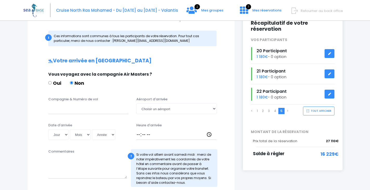
scroll to position [52, 0]
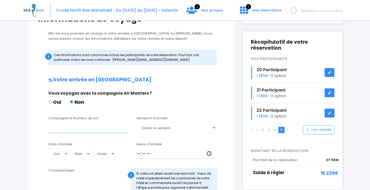
click at [92, 129] on input "Compagnie & Numéro de vol" at bounding box center [88, 127] width 80 height 10
click at [51, 101] on input "Oui" at bounding box center [49, 101] width 3 height 3
radio input "true"
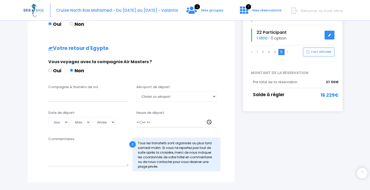
click at [51, 69] on input "Oui" at bounding box center [49, 69] width 3 height 3
radio input "true"
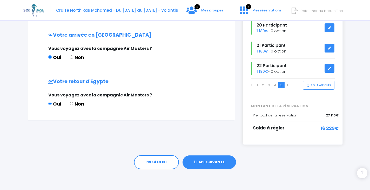
click at [224, 162] on link "ÉTAPE SUIVANTE" at bounding box center [208, 161] width 53 height 13
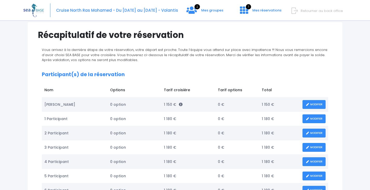
scroll to position [78, 0]
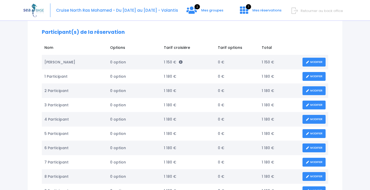
click at [306, 62] on icon at bounding box center [307, 62] width 4 height 0
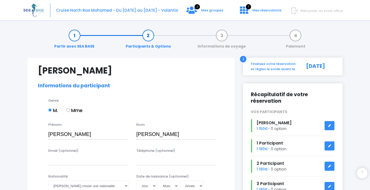
select select "[GEOGRAPHIC_DATA]"
select select "Instructeur"
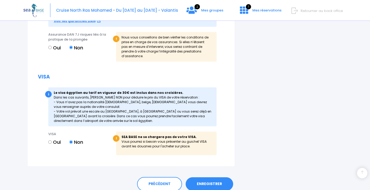
click at [52, 138] on label "Oui" at bounding box center [54, 141] width 12 height 7
click at [52, 140] on input "Oui" at bounding box center [49, 141] width 3 height 3
radio input "true"
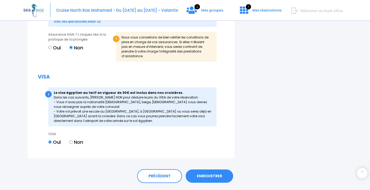
click at [221, 172] on link "ENREGISTRER" at bounding box center [208, 175] width 47 height 13
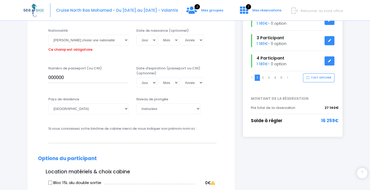
scroll to position [128, 0]
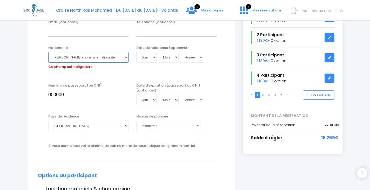
click at [107, 57] on select "Veuillez choisir une nationalité [DEMOGRAPHIC_DATA] Algerienne Allemande [GEOGR…" at bounding box center [88, 57] width 80 height 10
select select "Roumaine"
click at [48, 52] on select "Veuillez choisir une nationalité [DEMOGRAPHIC_DATA] Algerienne Allemande [GEOGR…" at bounding box center [88, 57] width 80 height 10
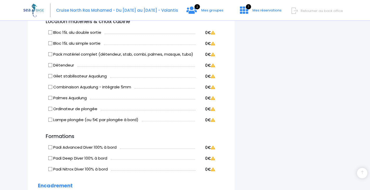
scroll to position [554, 0]
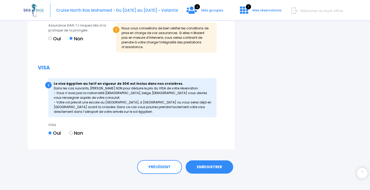
click at [221, 160] on link "ENREGISTRER" at bounding box center [208, 166] width 47 height 13
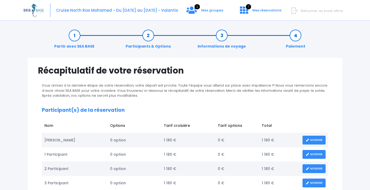
click at [315, 12] on span "Retourner au back office" at bounding box center [321, 10] width 42 height 5
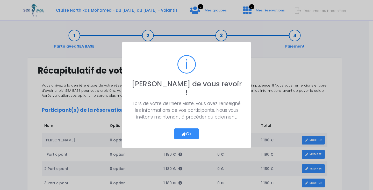
click at [196, 133] on button "Ok" at bounding box center [187, 133] width 24 height 11
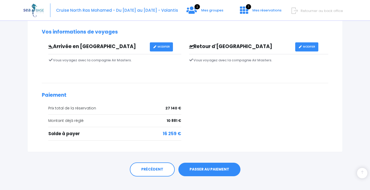
scroll to position [465, 0]
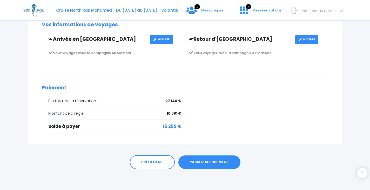
click at [217, 163] on link "PASSER AU PAIEMENT" at bounding box center [209, 161] width 62 height 13
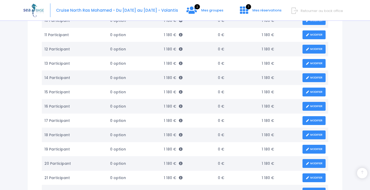
scroll to position [257, 0]
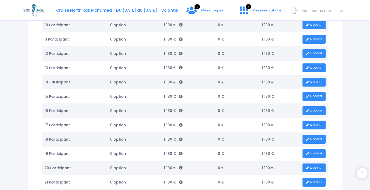
click at [324, 9] on span "Retourner au back office" at bounding box center [321, 10] width 42 height 5
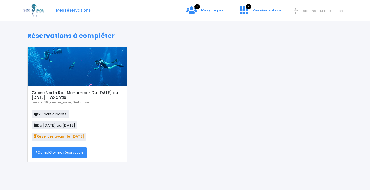
click at [79, 152] on link "Compléter ma réservation" at bounding box center [59, 152] width 55 height 10
drag, startPoint x: 78, startPoint y: 153, endPoint x: 85, endPoint y: 153, distance: 6.5
click at [79, 154] on link "Compléter ma réservation" at bounding box center [59, 152] width 55 height 10
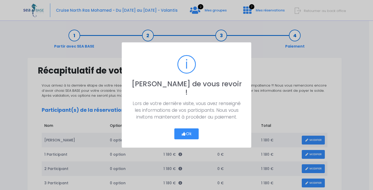
click at [191, 130] on button "Ok" at bounding box center [187, 133] width 24 height 11
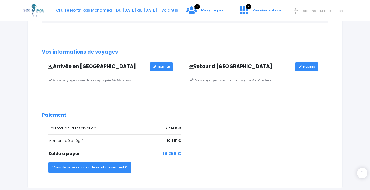
scroll to position [467, 0]
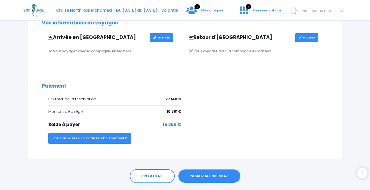
click at [120, 138] on button "Vous disposez d'un code remboursement ?" at bounding box center [89, 138] width 83 height 10
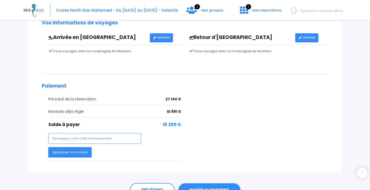
click at [129, 138] on input "text" at bounding box center [94, 138] width 93 height 10
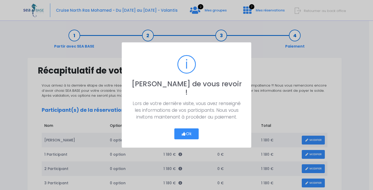
click at [187, 129] on button "Ok" at bounding box center [187, 133] width 24 height 11
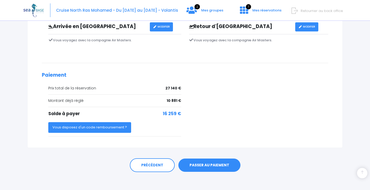
scroll to position [481, 0]
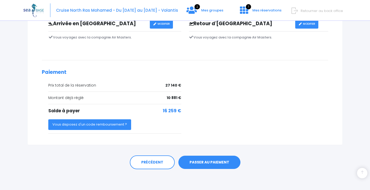
click at [119, 123] on button "Vous disposez d'un code remboursement ?" at bounding box center [89, 124] width 83 height 10
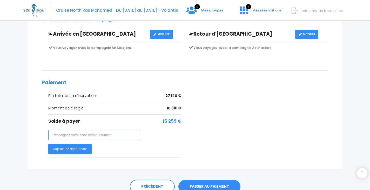
click at [116, 133] on input "text" at bounding box center [94, 134] width 93 height 10
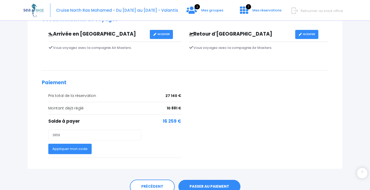
click at [78, 150] on button "Appliquer mon code" at bounding box center [69, 148] width 43 height 10
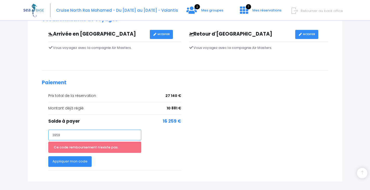
drag, startPoint x: 68, startPoint y: 133, endPoint x: 31, endPoint y: 132, distance: 36.3
type input "cristian"
click at [312, 11] on span "Retourner au back office" at bounding box center [321, 10] width 42 height 5
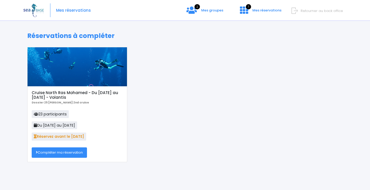
click at [66, 149] on link "Compléter ma réservation" at bounding box center [59, 152] width 55 height 10
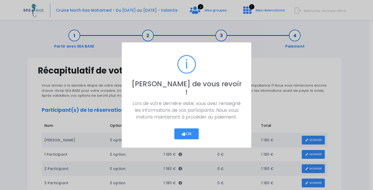
click at [193, 128] on button "Ok" at bounding box center [187, 133] width 24 height 11
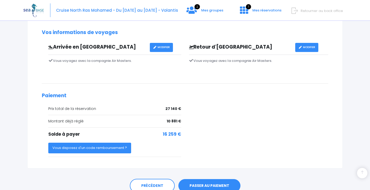
scroll to position [467, 0]
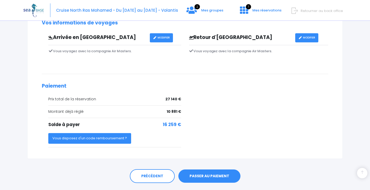
click at [94, 138] on button "Vous disposez d'un code remboursement ?" at bounding box center [89, 138] width 83 height 10
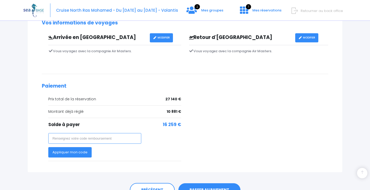
click at [99, 139] on input "text" at bounding box center [94, 138] width 93 height 10
type input "[PERSON_NAME]"
click at [86, 155] on button "Appliquer mon code" at bounding box center [69, 152] width 43 height 10
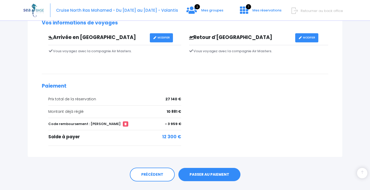
click at [218, 174] on link "PASSER AU PAIEMENT" at bounding box center [209, 174] width 62 height 13
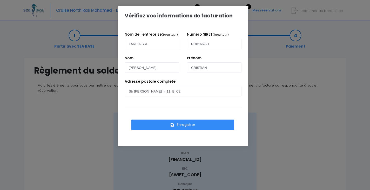
click at [186, 123] on button "Enregistrer" at bounding box center [182, 124] width 103 height 10
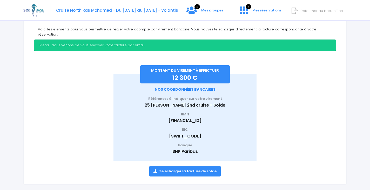
scroll to position [58, 0]
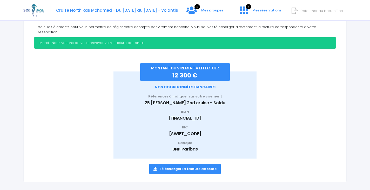
click at [206, 164] on link "Télécharger la facture de solde" at bounding box center [184, 168] width 71 height 10
click at [334, 10] on span "Retourner au back office" at bounding box center [321, 10] width 42 height 5
